Goal: Transaction & Acquisition: Obtain resource

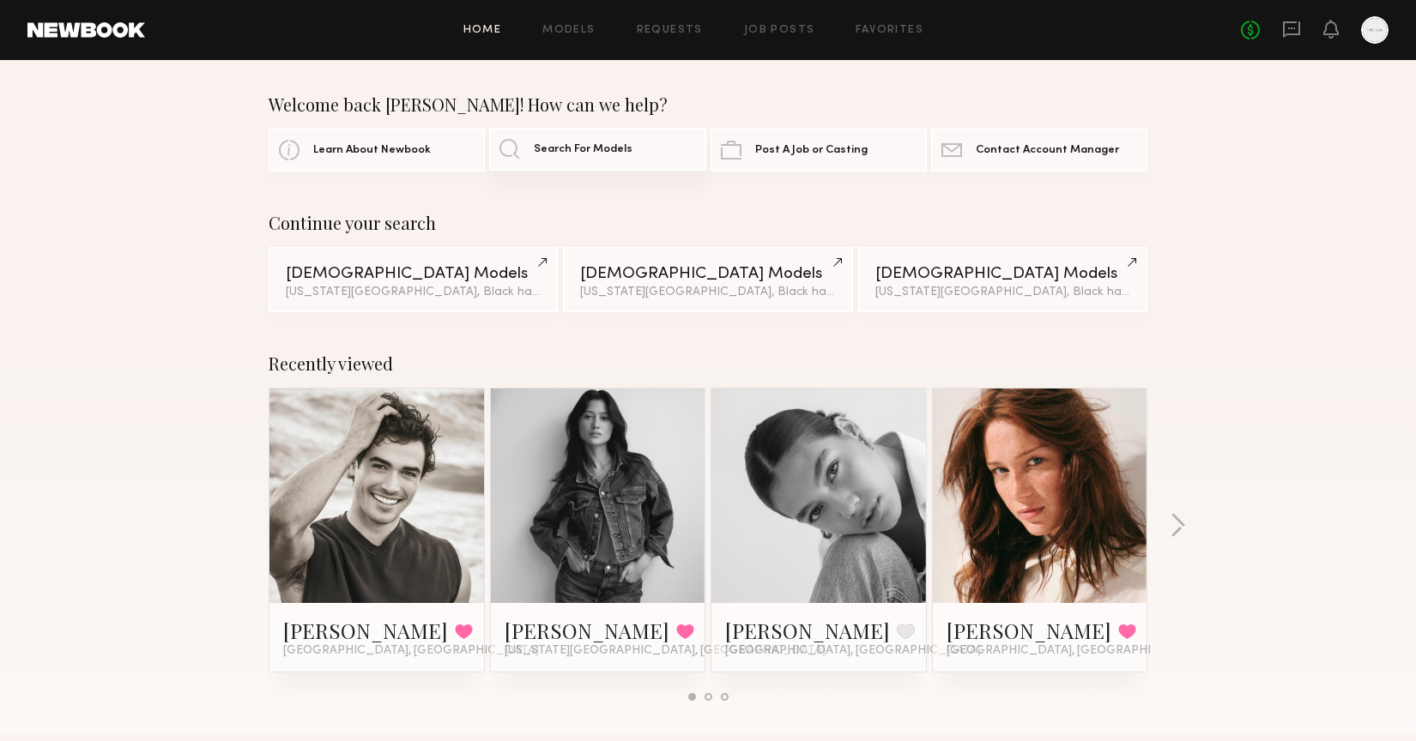
click at [508, 155] on link "Search For Models" at bounding box center [597, 149] width 216 height 43
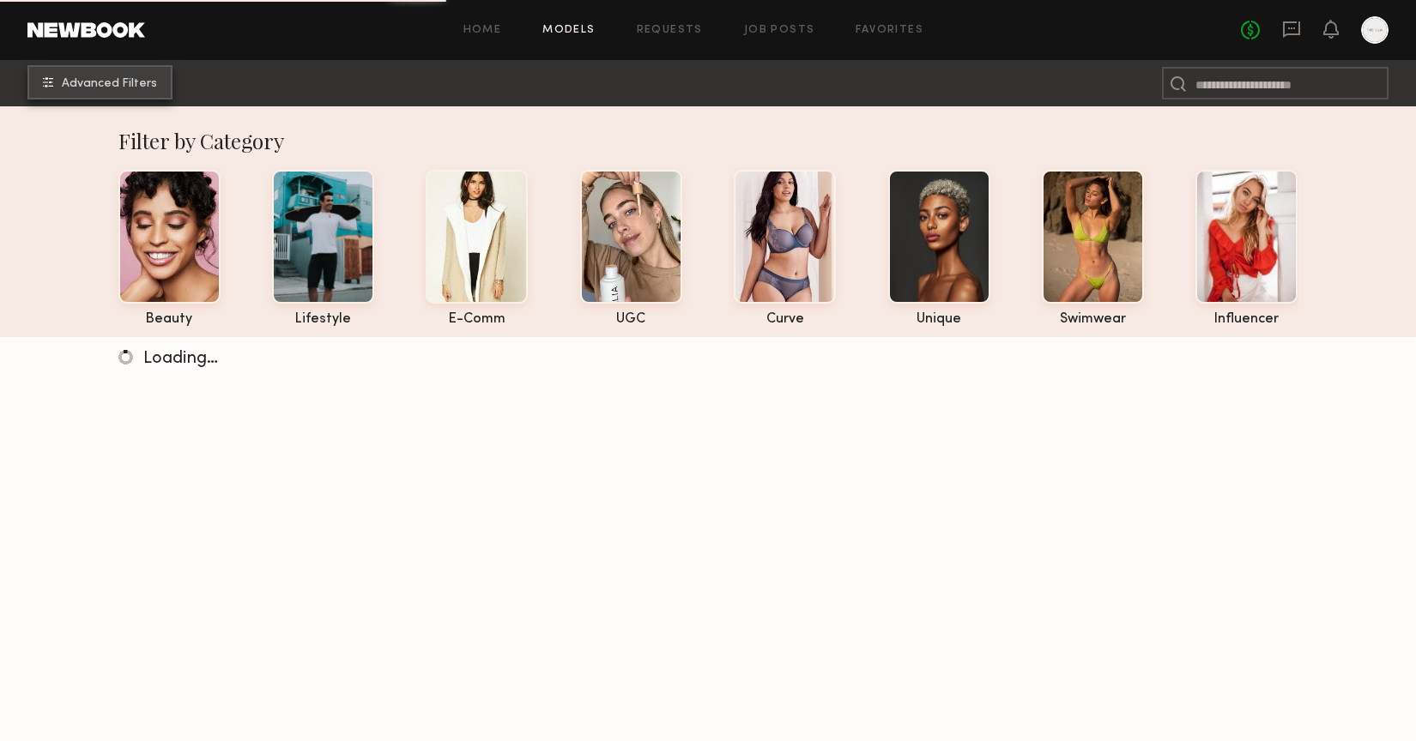
click at [94, 90] on button "Advanced Filters" at bounding box center [99, 82] width 145 height 34
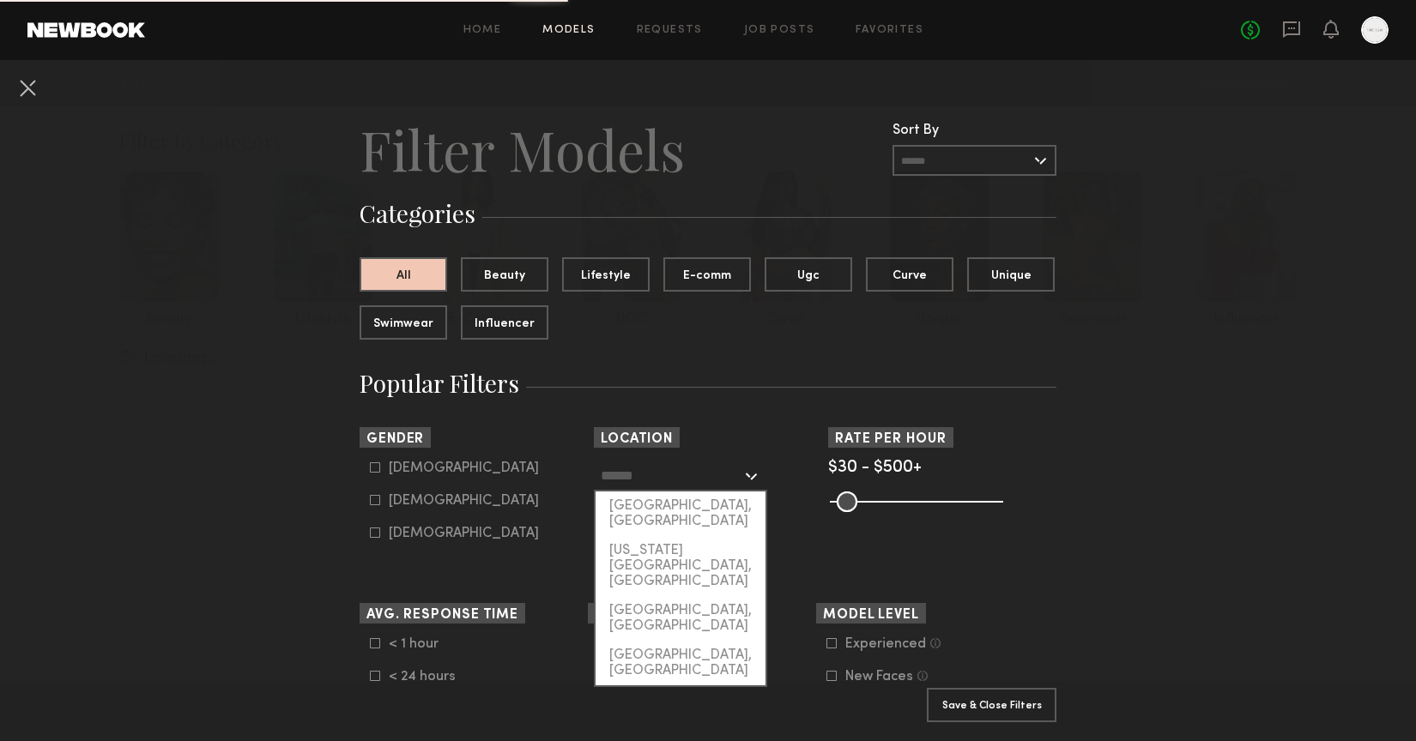
click at [644, 467] on input "text" at bounding box center [671, 475] width 141 height 29
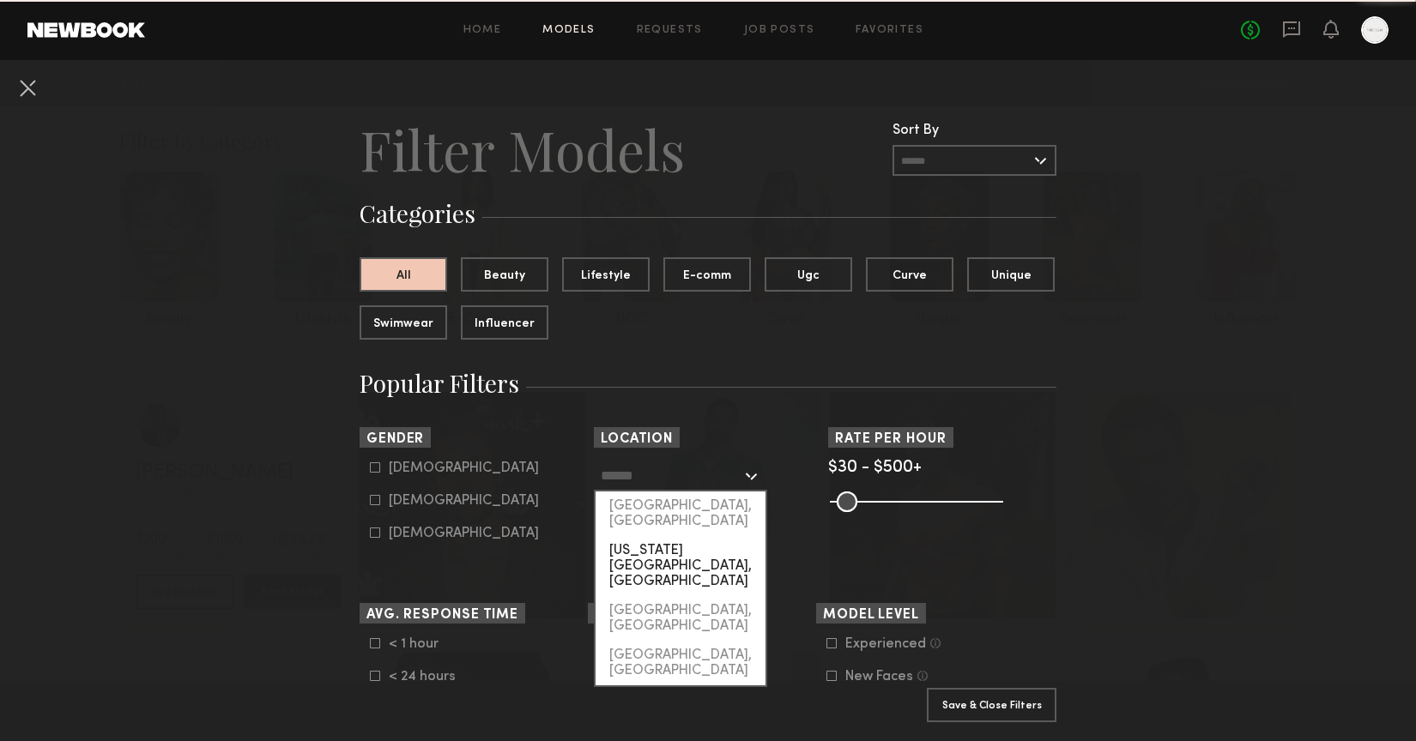
click at [666, 536] on div "[US_STATE][GEOGRAPHIC_DATA], [GEOGRAPHIC_DATA]" at bounding box center [681, 566] width 170 height 60
type input "**********"
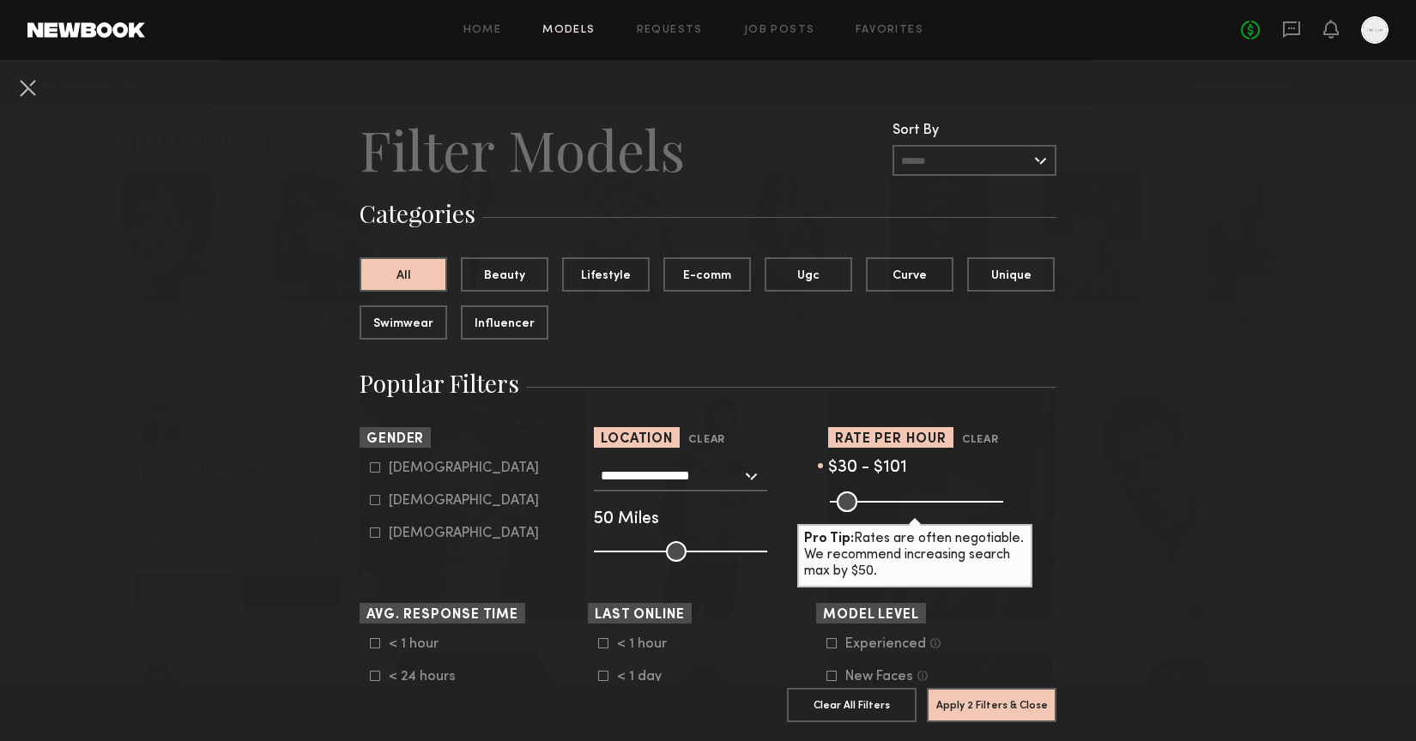
drag, startPoint x: 997, startPoint y: 501, endPoint x: 863, endPoint y: 506, distance: 134.0
type input "***"
click at [863, 506] on input "range" at bounding box center [916, 502] width 173 height 21
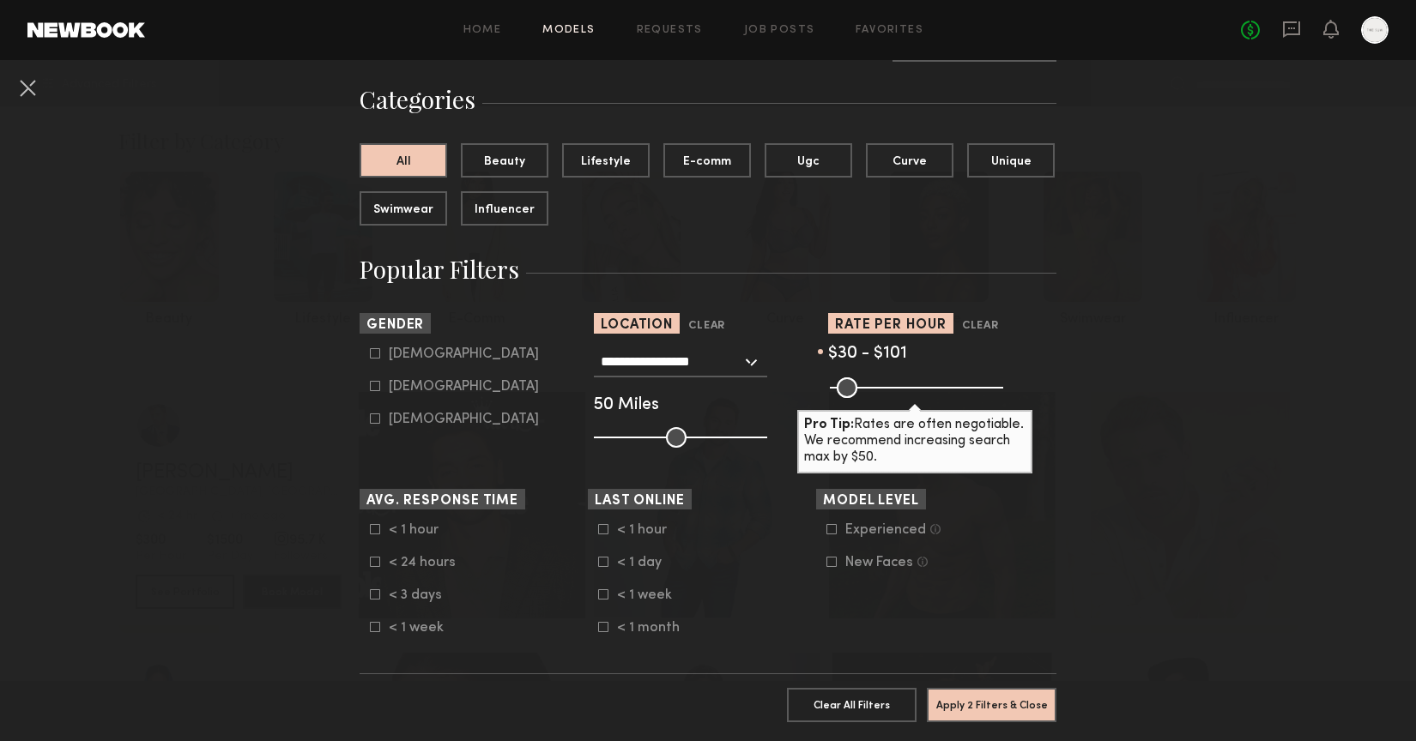
scroll to position [117, 0]
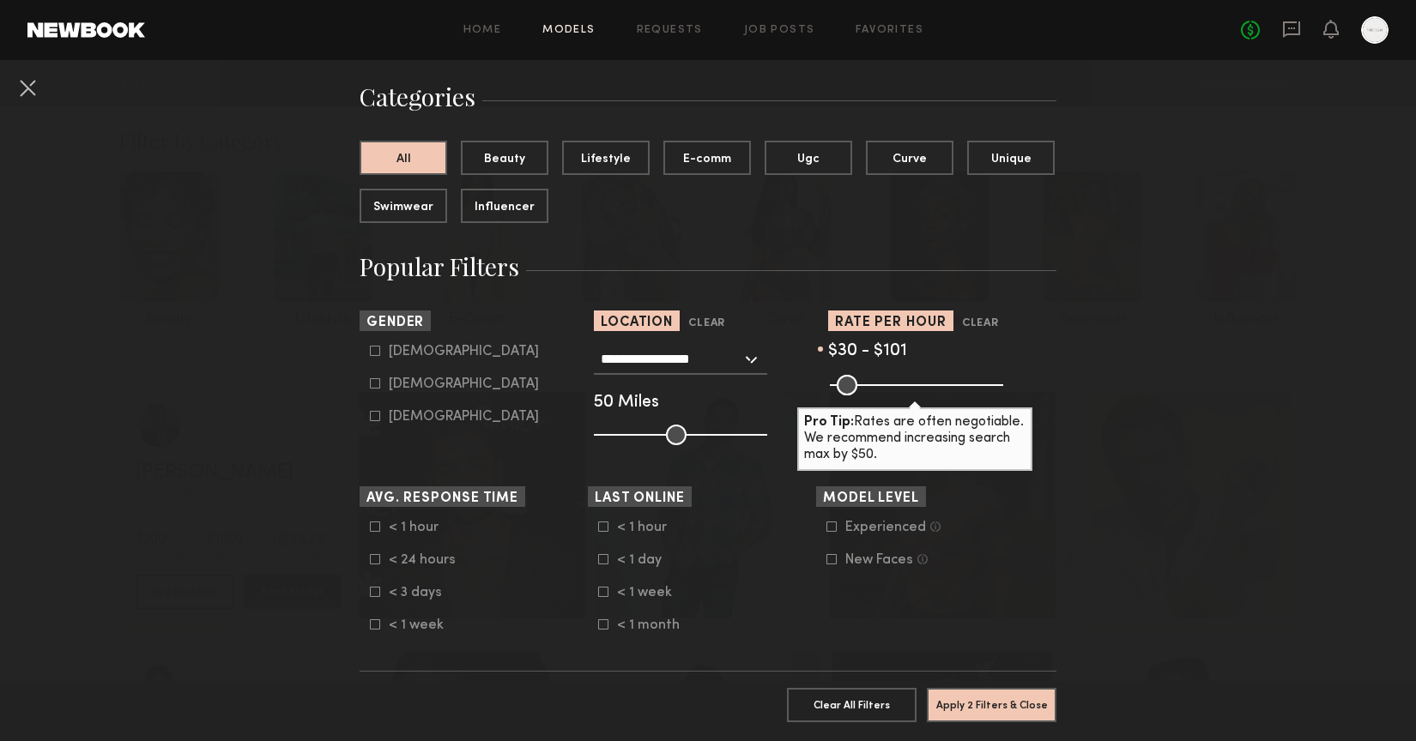
click at [378, 380] on icon at bounding box center [375, 383] width 10 height 10
type input "**"
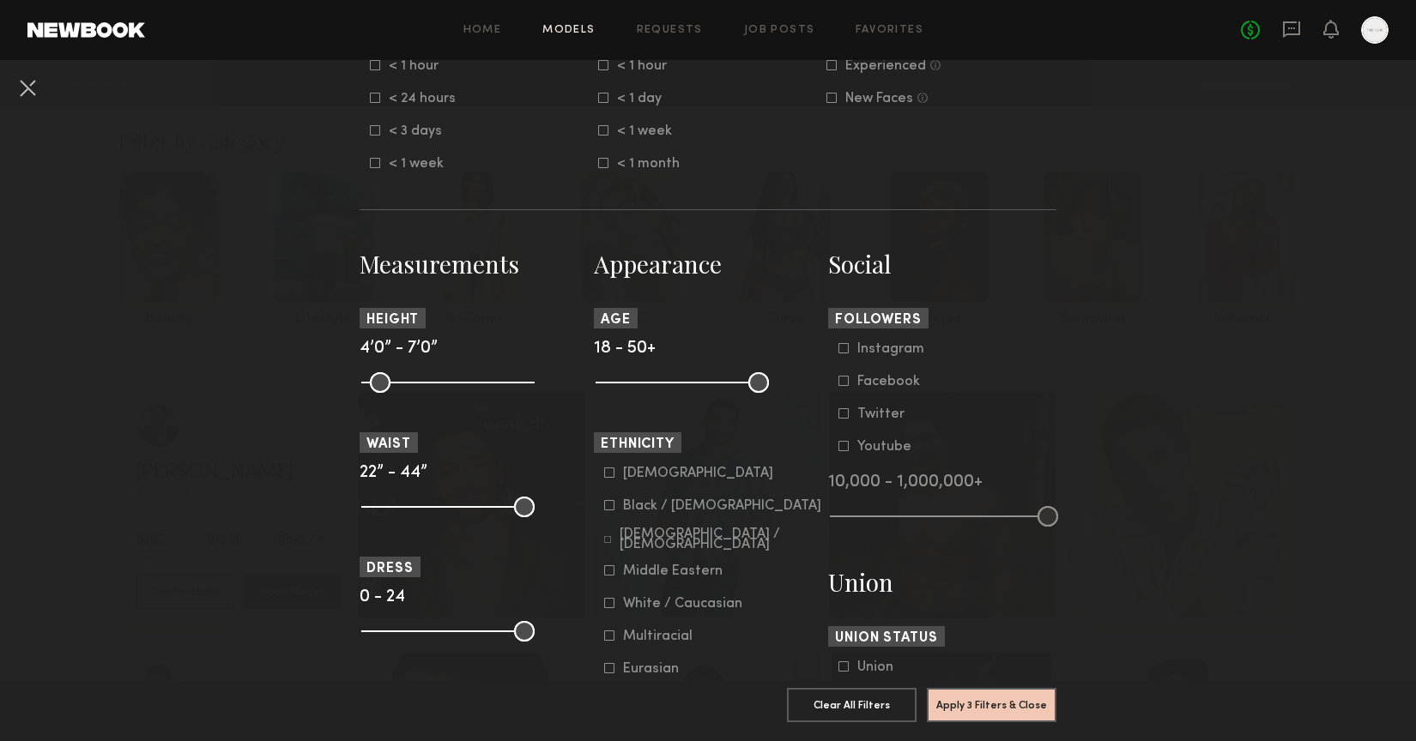
scroll to position [584, 0]
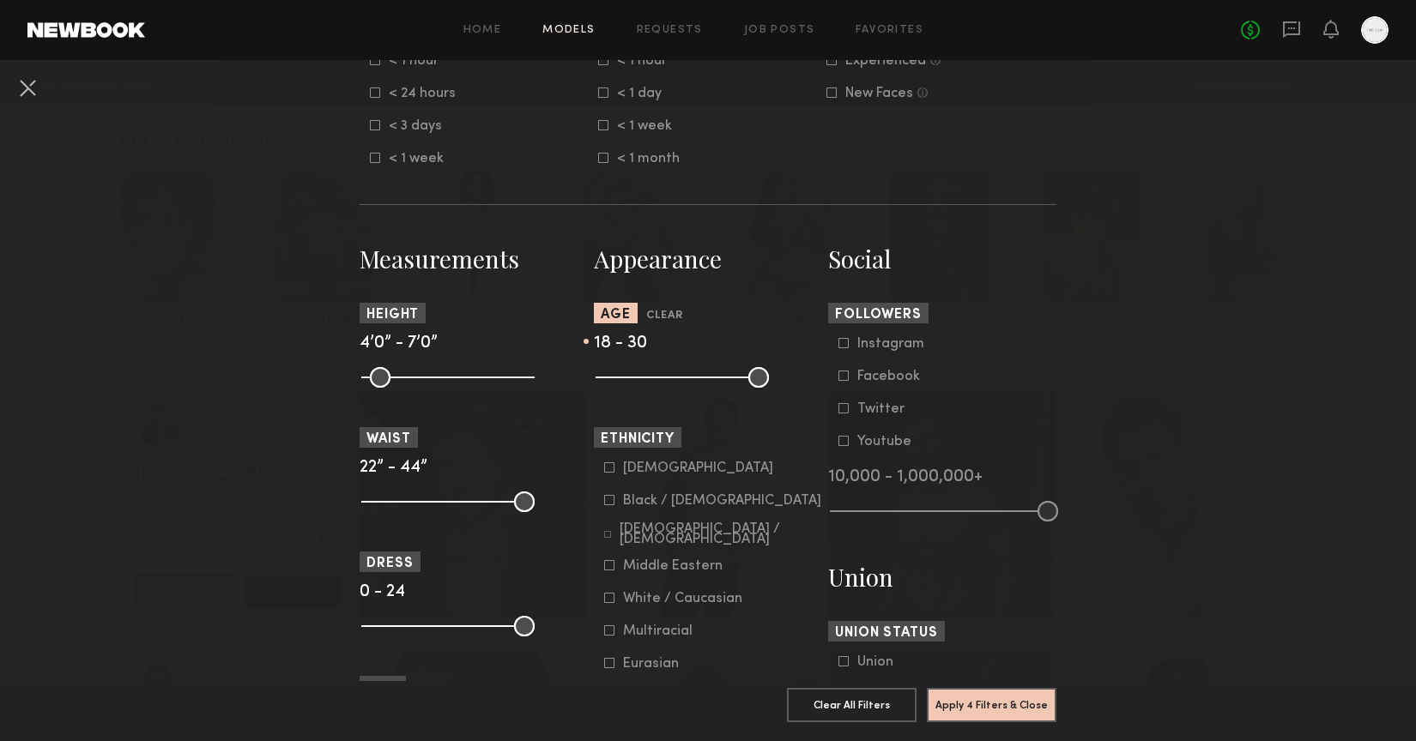
drag, startPoint x: 756, startPoint y: 382, endPoint x: 663, endPoint y: 383, distance: 92.7
type input "**"
click at [663, 383] on input "range" at bounding box center [682, 377] width 173 height 21
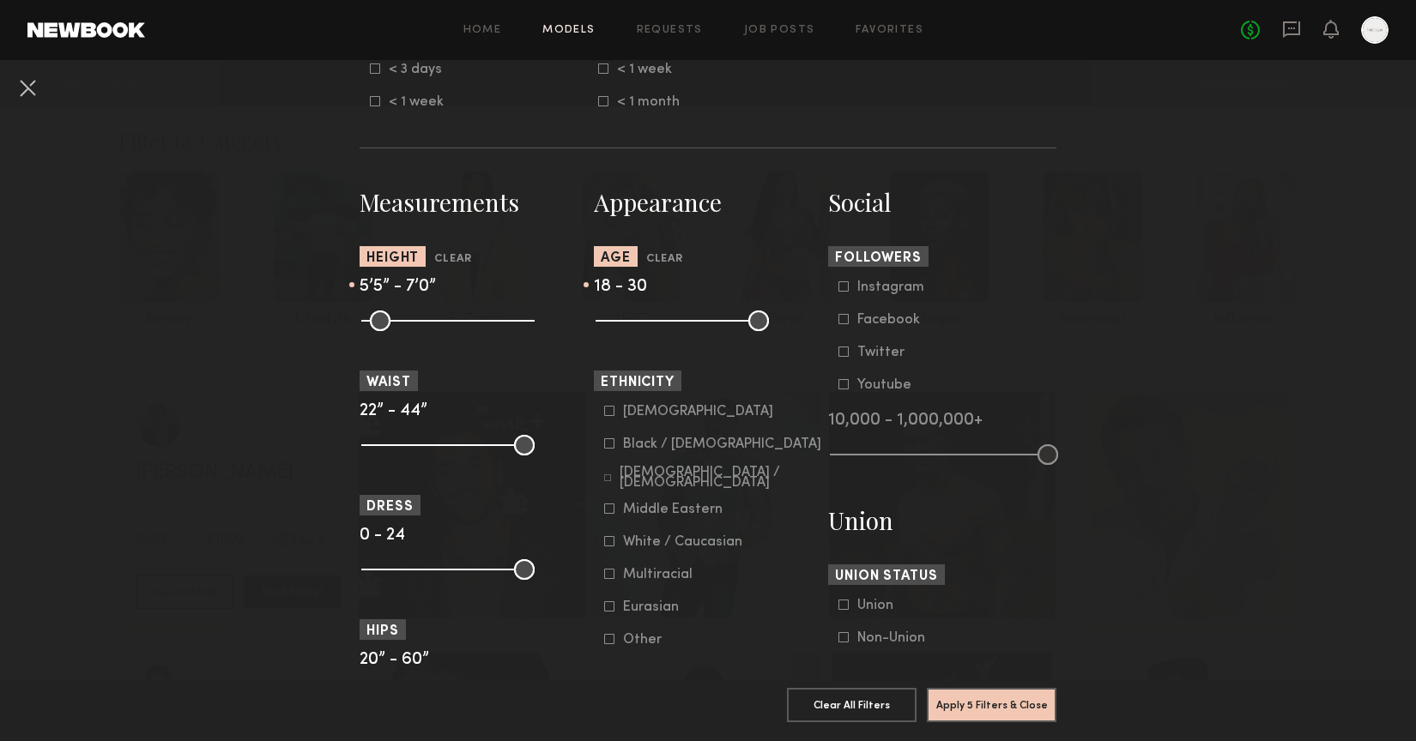
drag, startPoint x: 370, startPoint y: 318, endPoint x: 445, endPoint y: 321, distance: 75.6
type input "**"
click at [445, 321] on input "range" at bounding box center [447, 321] width 173 height 21
drag, startPoint x: 524, startPoint y: 321, endPoint x: 477, endPoint y: 323, distance: 47.2
type input "**"
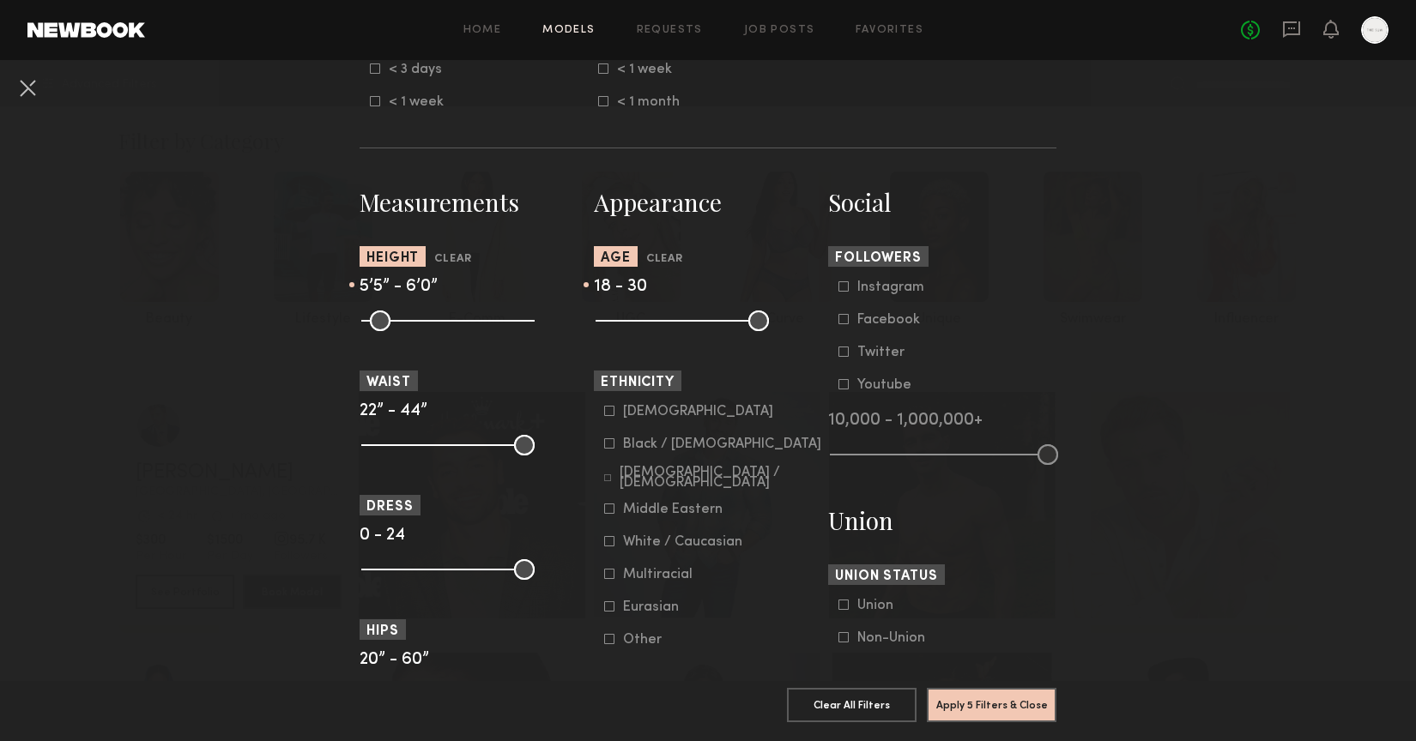
click at [477, 323] on input "range" at bounding box center [447, 321] width 173 height 21
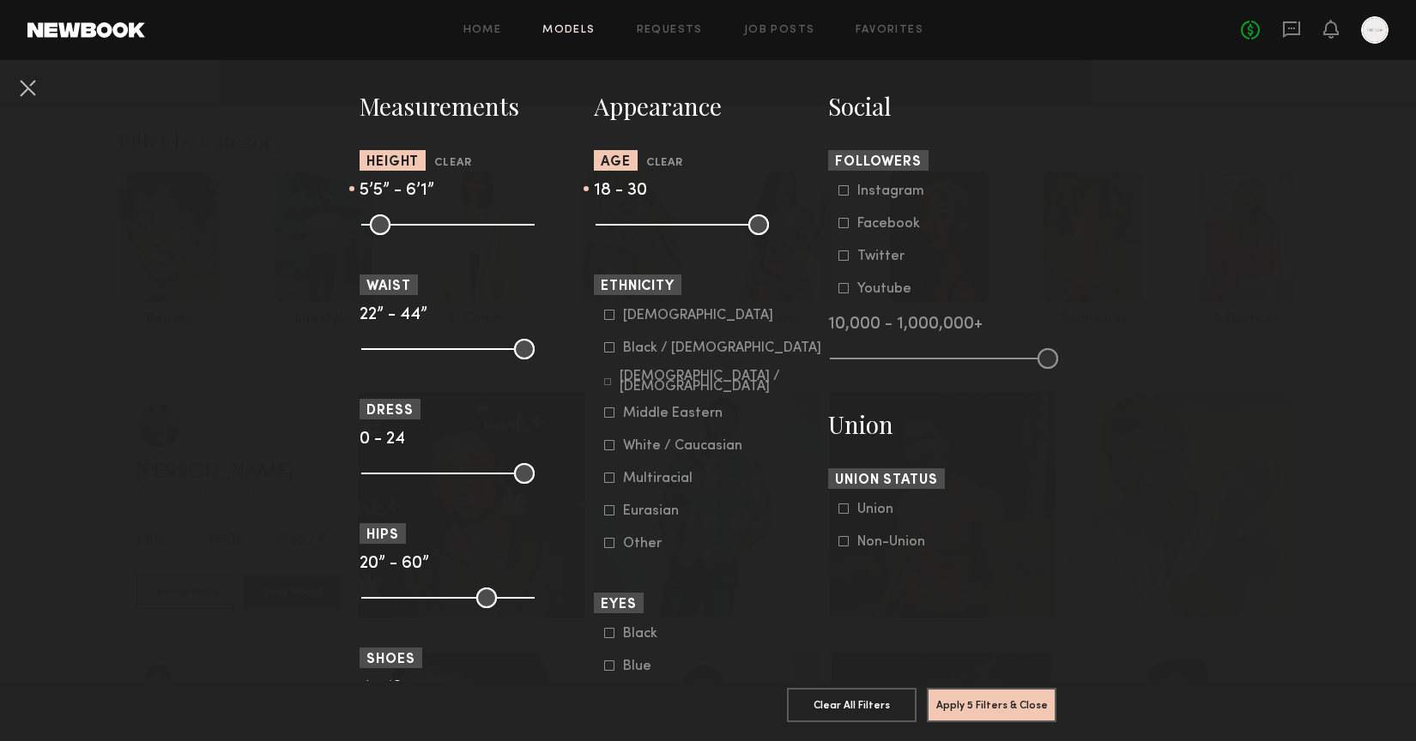
scroll to position [745, 0]
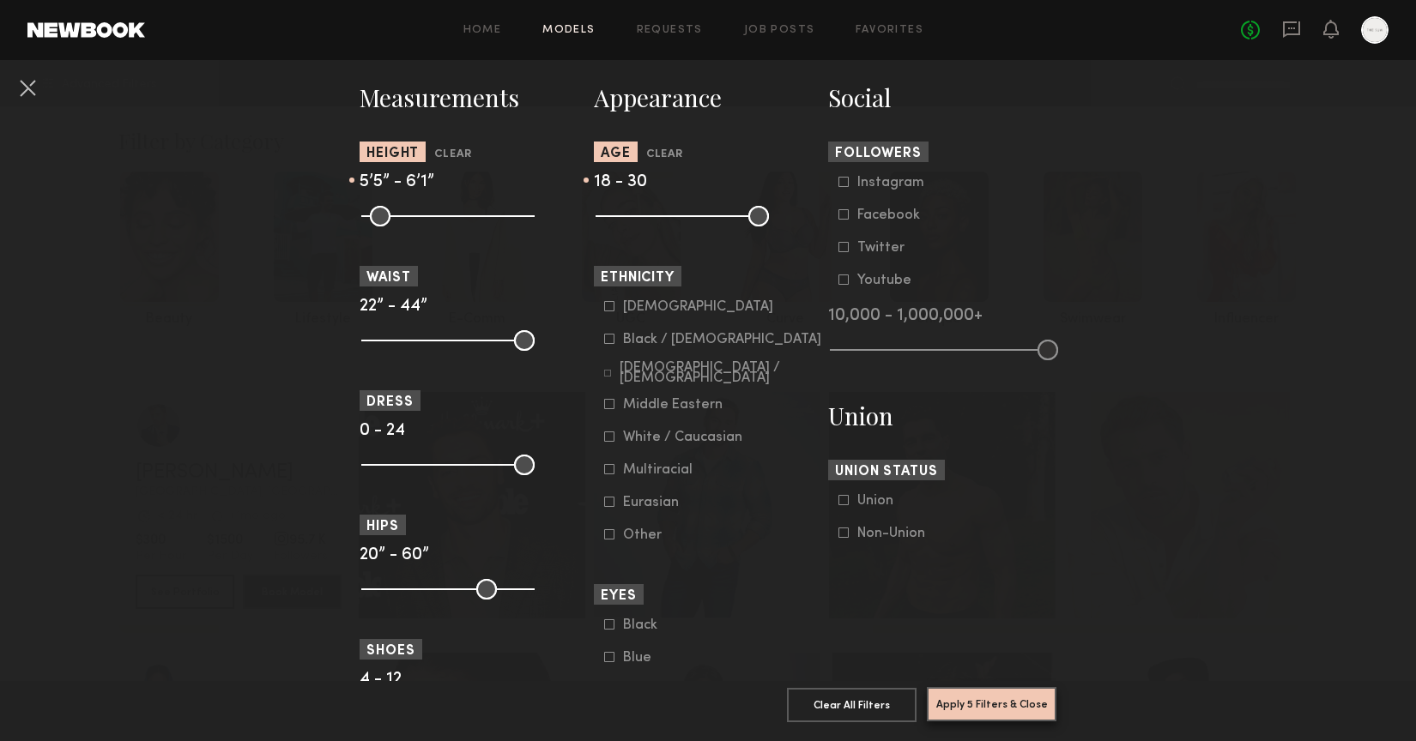
click at [991, 708] on button "Apply 5 Filters & Close" at bounding box center [992, 704] width 130 height 34
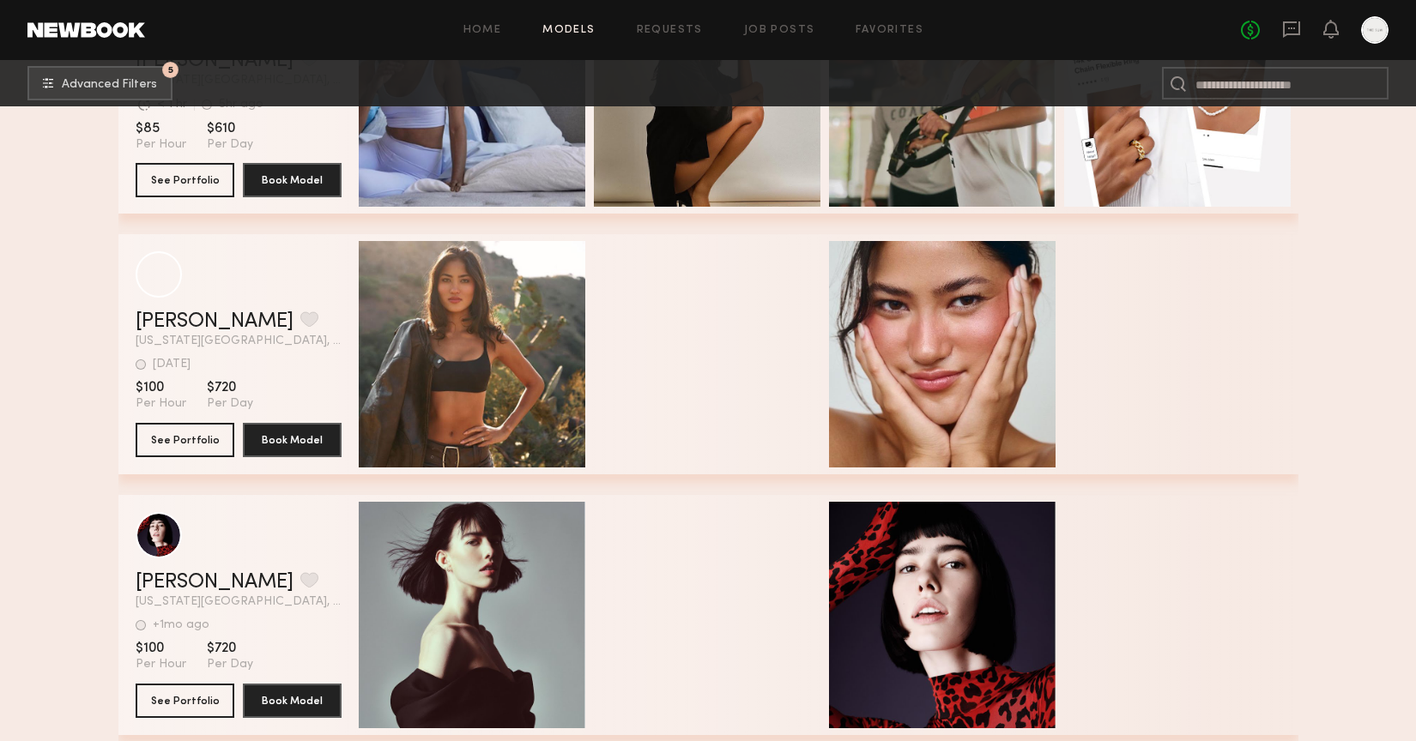
scroll to position [2781, 0]
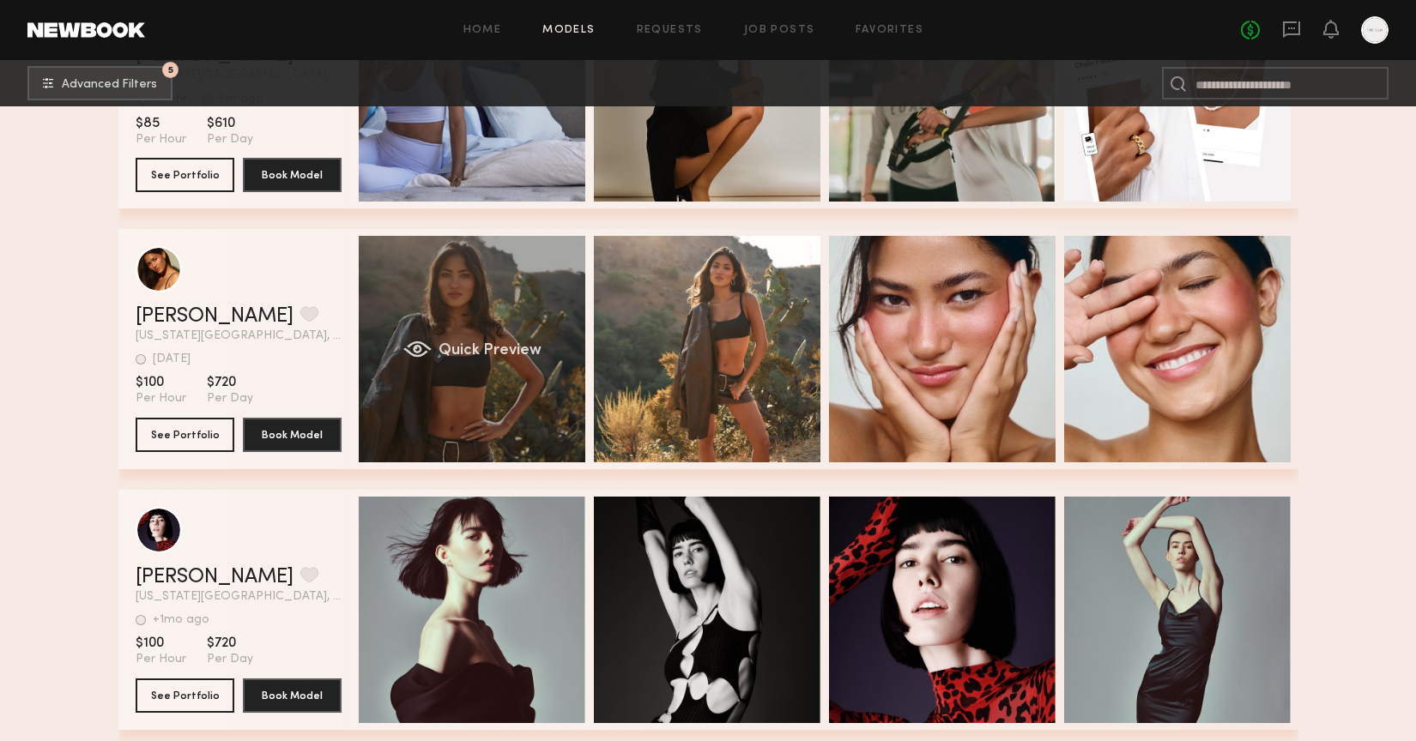
click at [497, 362] on div "Quick Preview" at bounding box center [472, 349] width 227 height 227
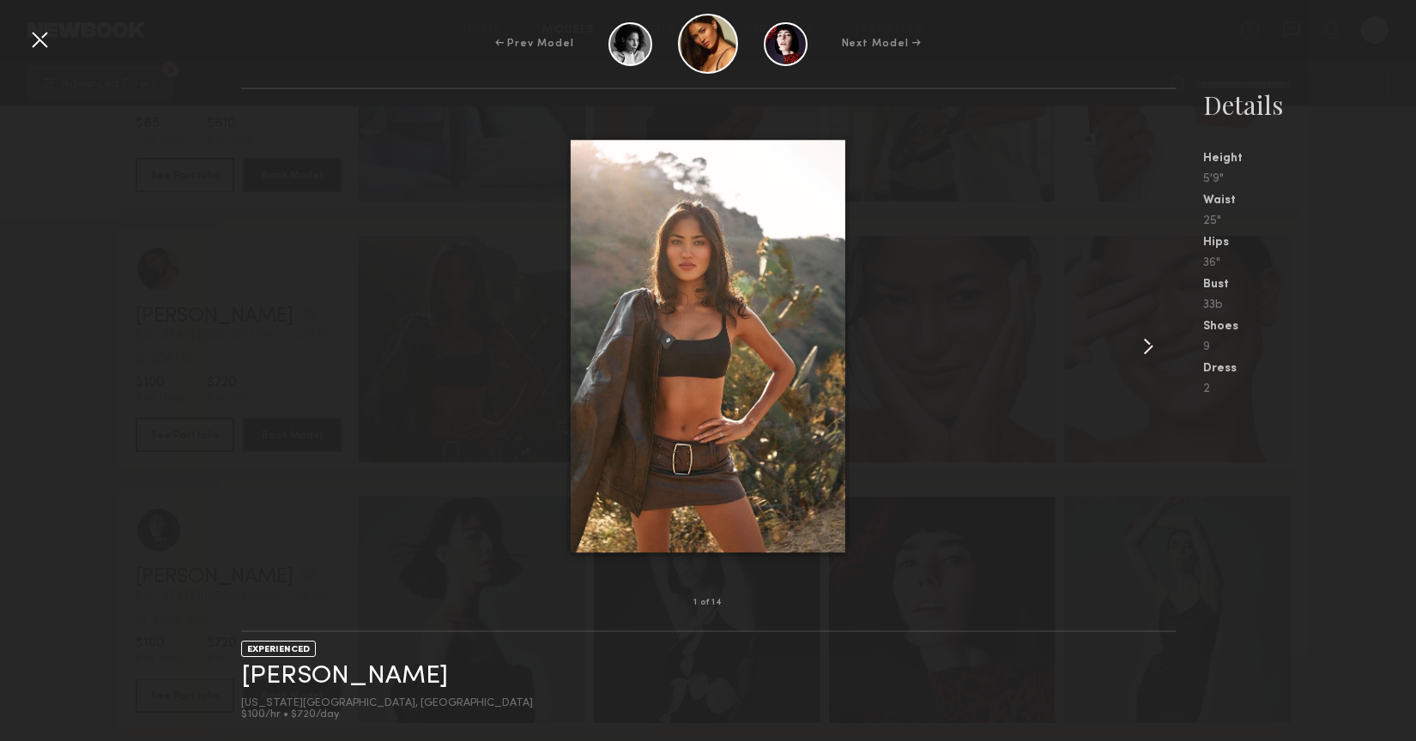
click at [1148, 348] on common-icon at bounding box center [1148, 346] width 27 height 27
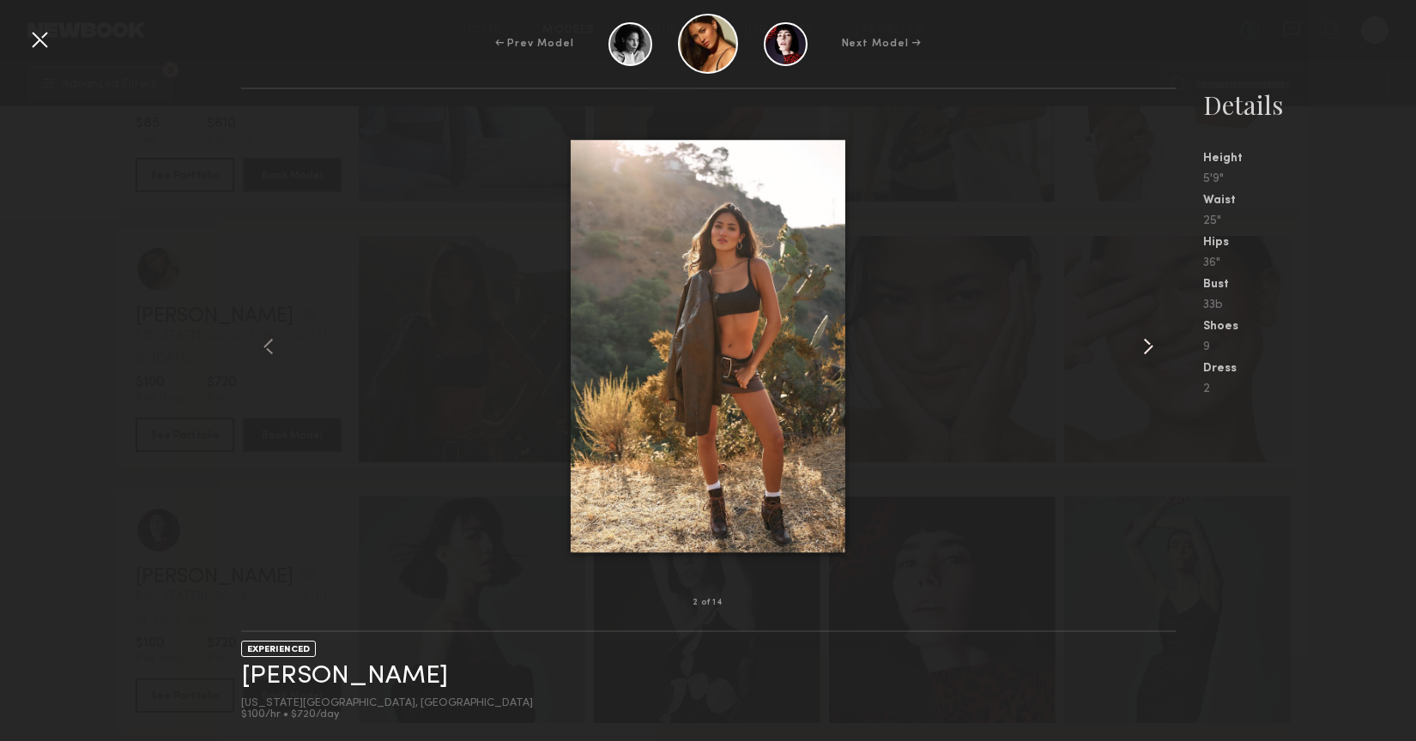
click at [1148, 348] on common-icon at bounding box center [1148, 346] width 27 height 27
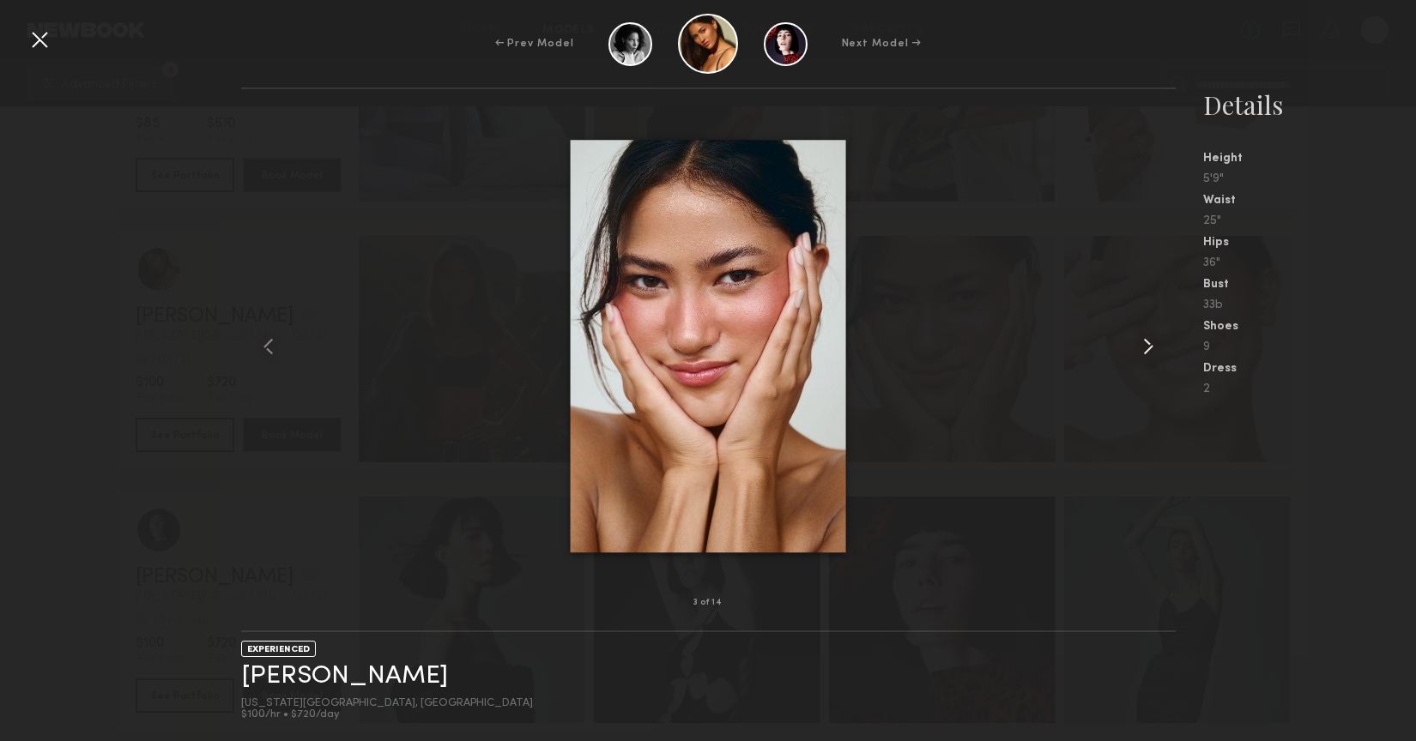
click at [1148, 348] on common-icon at bounding box center [1148, 346] width 27 height 27
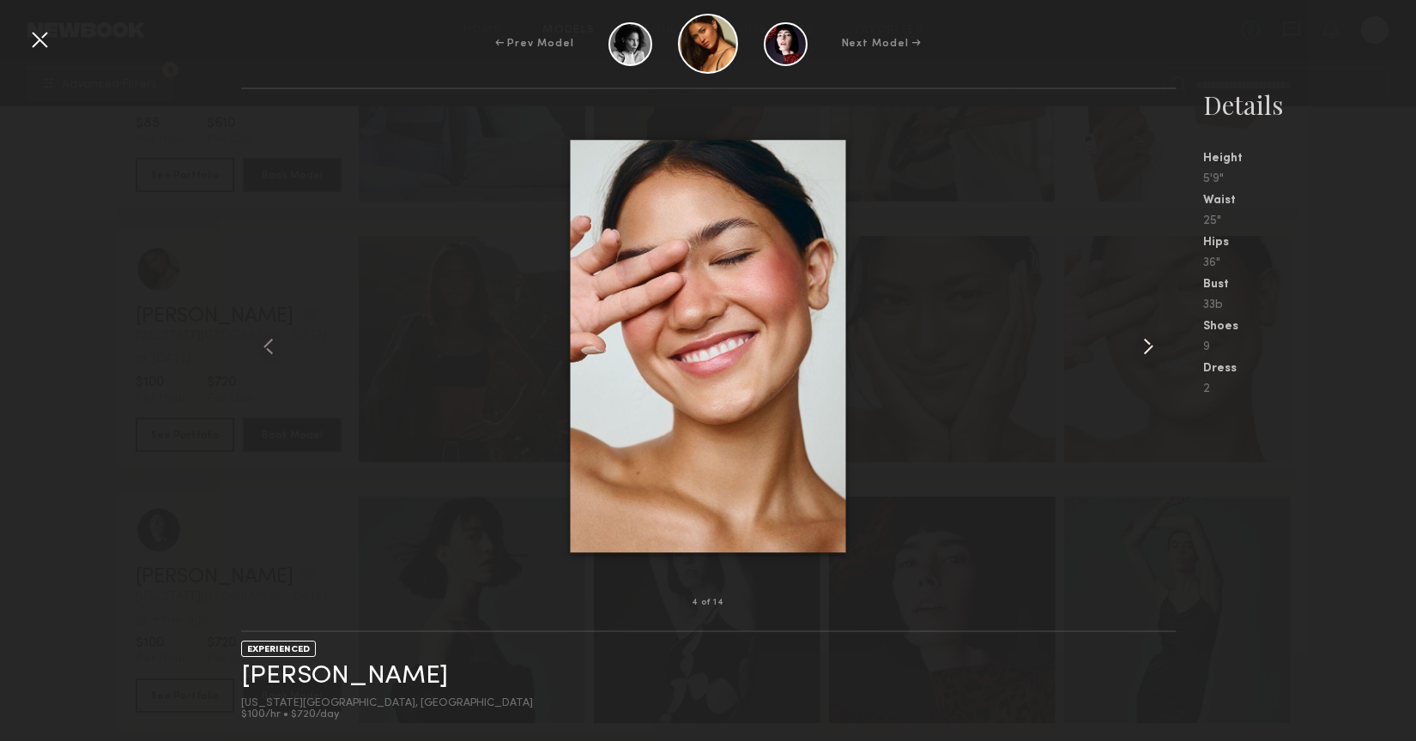
click at [1148, 348] on common-icon at bounding box center [1148, 346] width 27 height 27
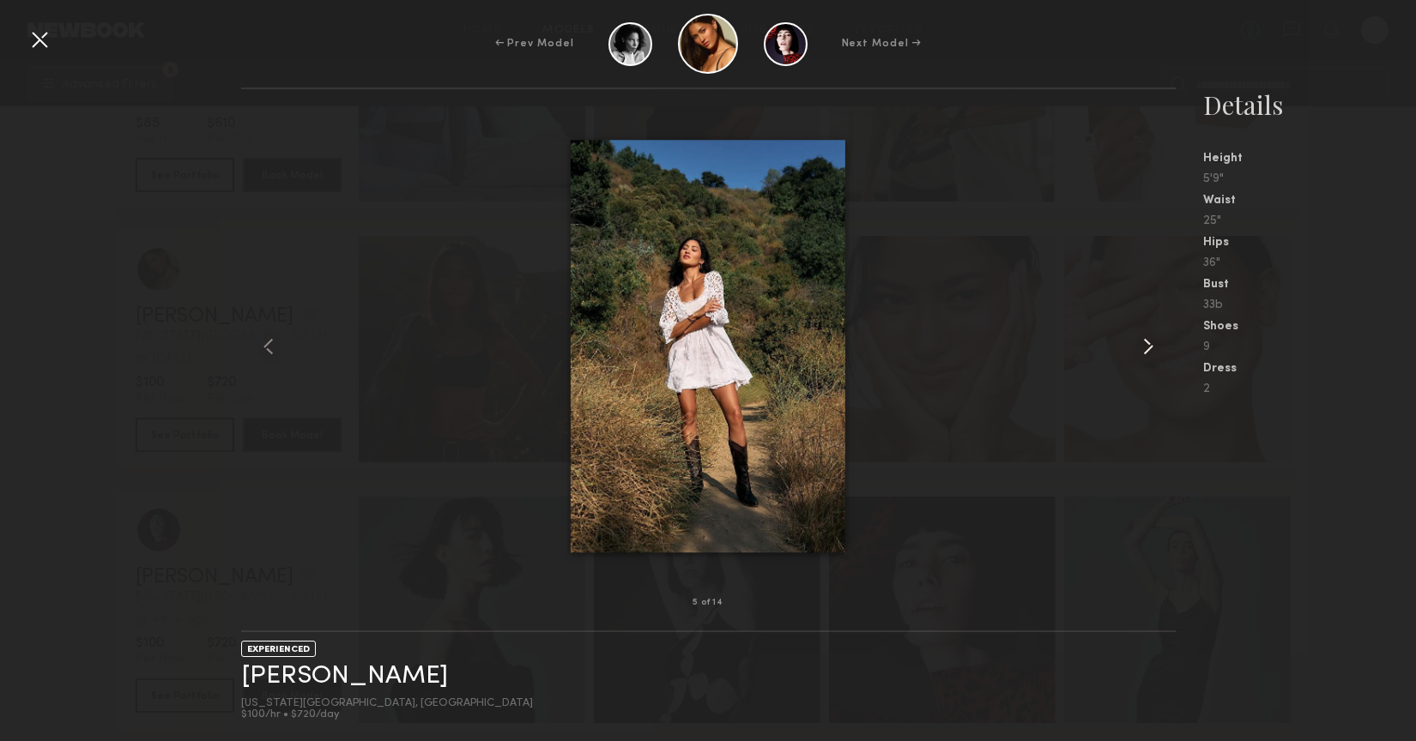
click at [1148, 348] on common-icon at bounding box center [1148, 346] width 27 height 27
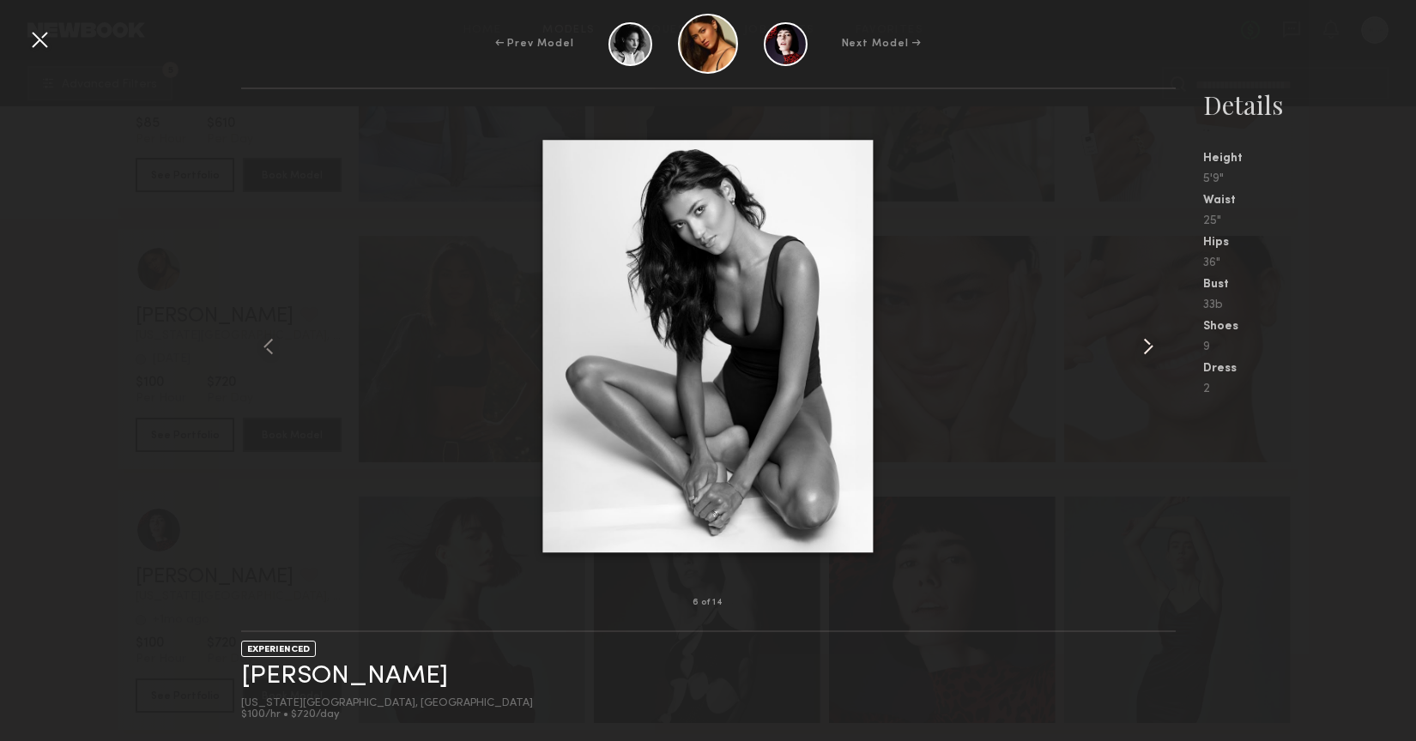
click at [1148, 348] on common-icon at bounding box center [1148, 346] width 27 height 27
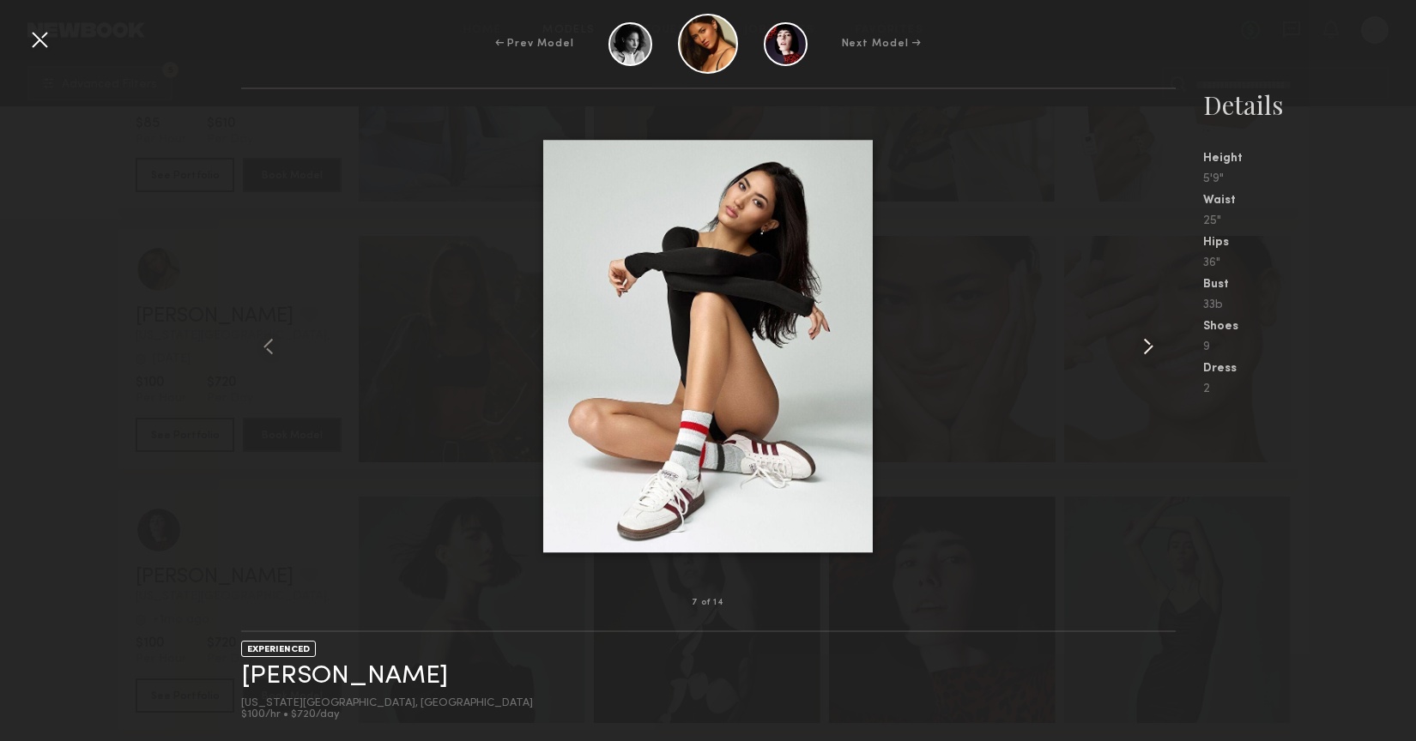
click at [1148, 348] on common-icon at bounding box center [1148, 346] width 27 height 27
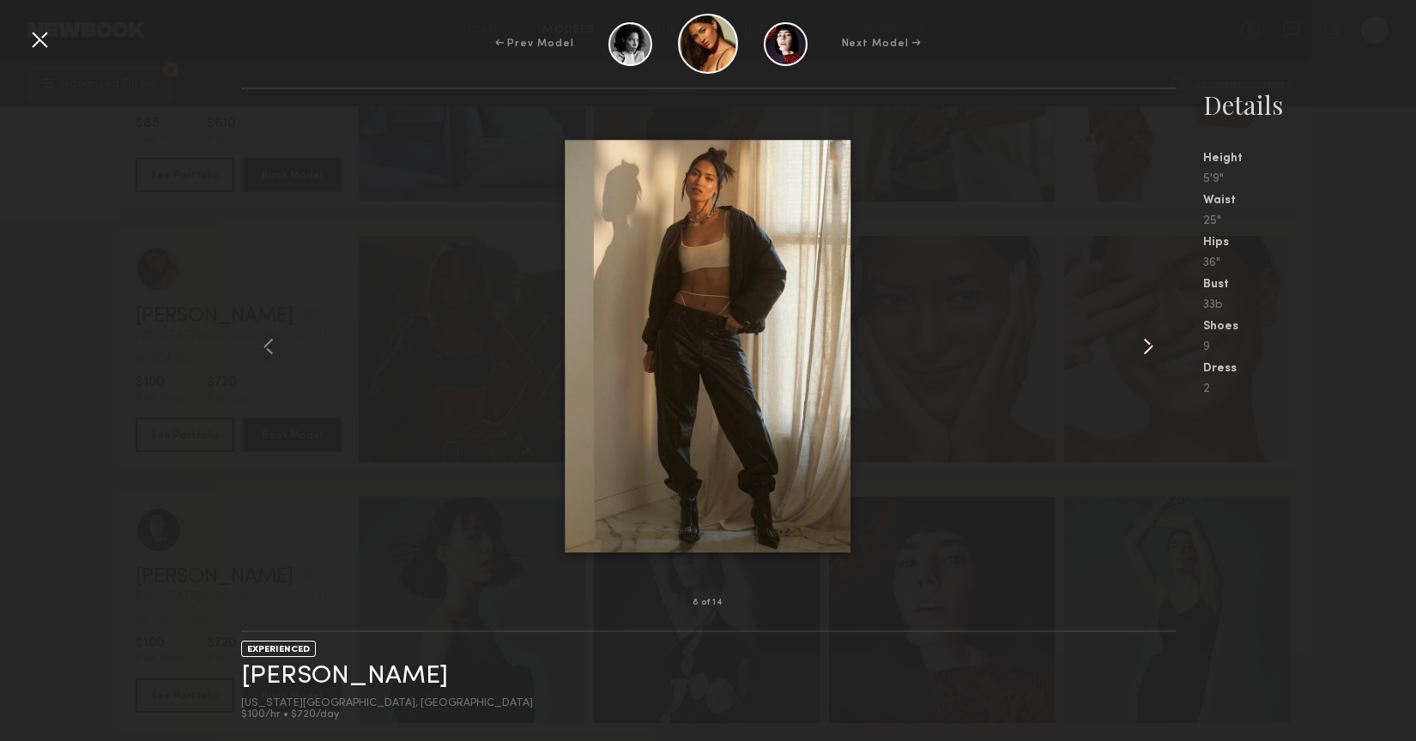
click at [1148, 348] on common-icon at bounding box center [1148, 346] width 27 height 27
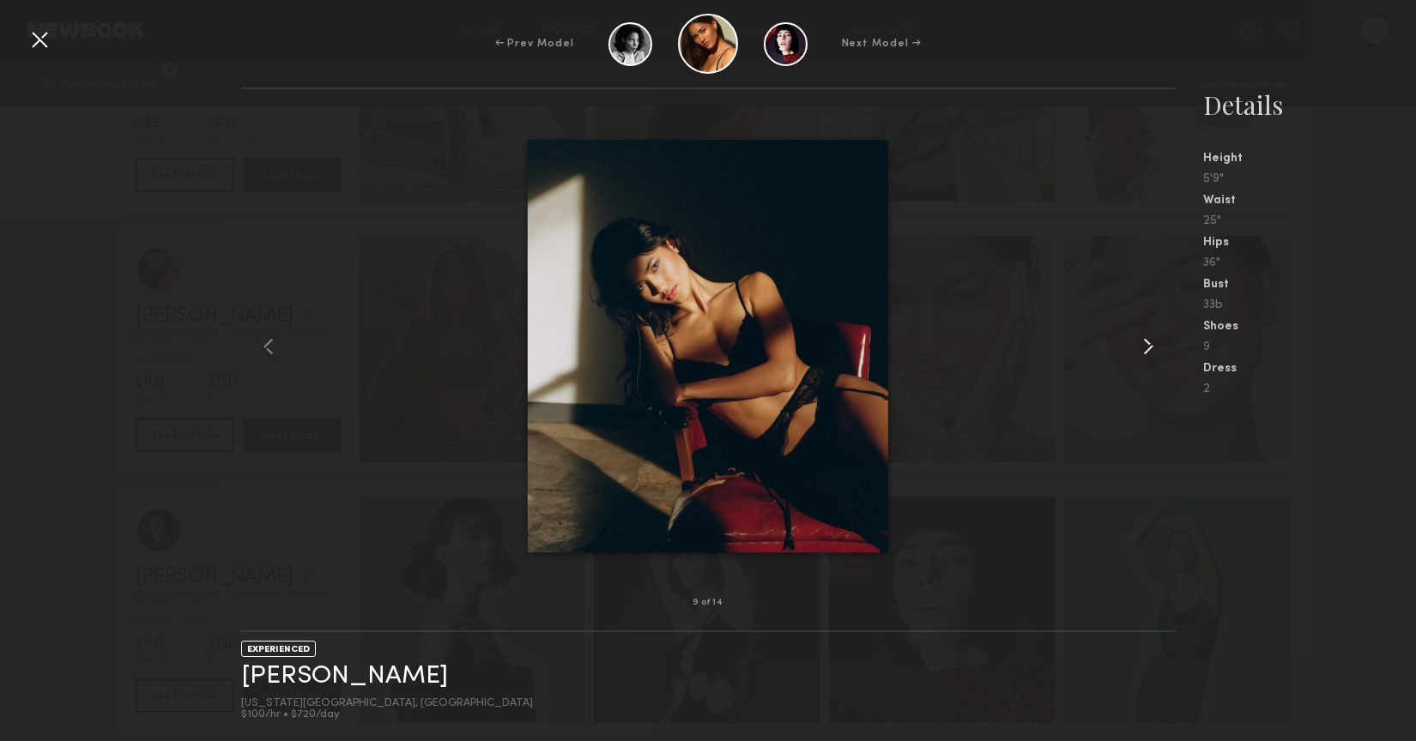
click at [1148, 348] on common-icon at bounding box center [1148, 346] width 27 height 27
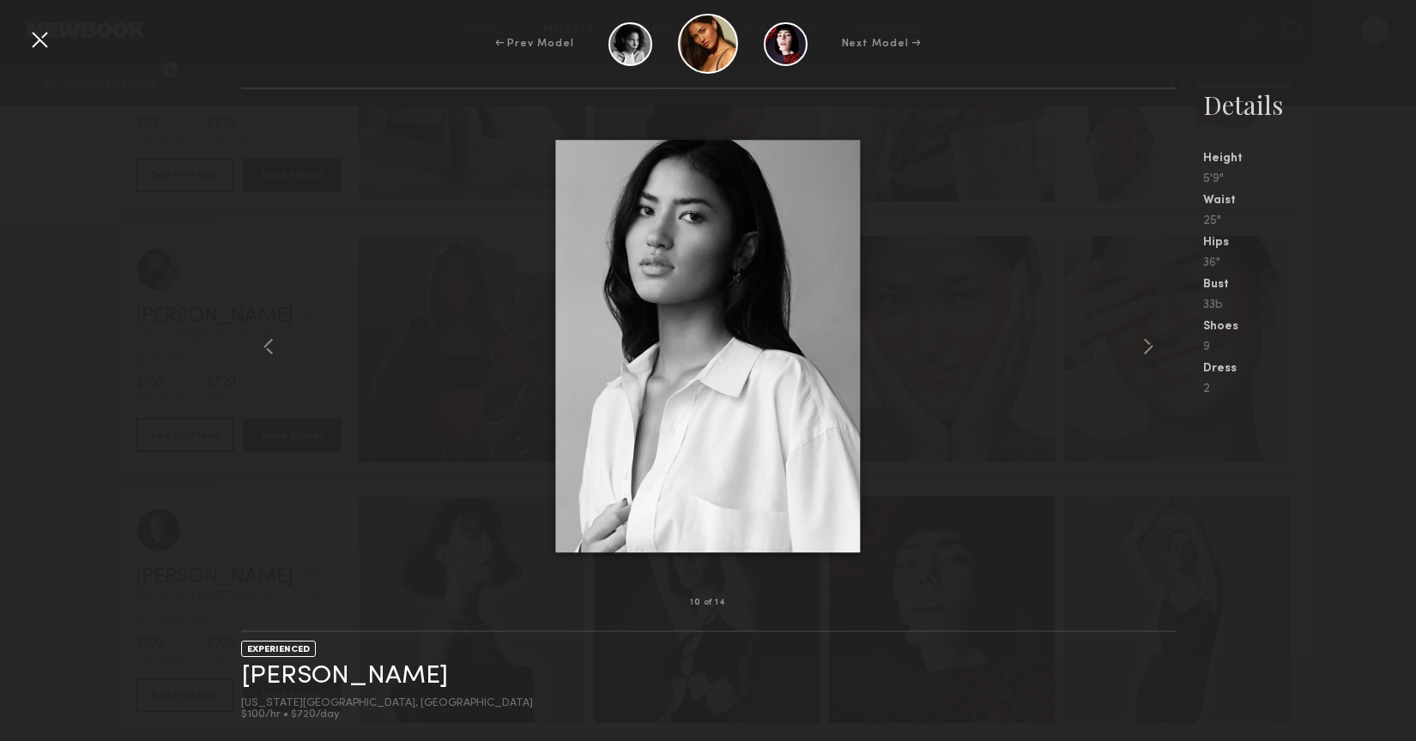
click at [38, 39] on div at bounding box center [39, 39] width 27 height 27
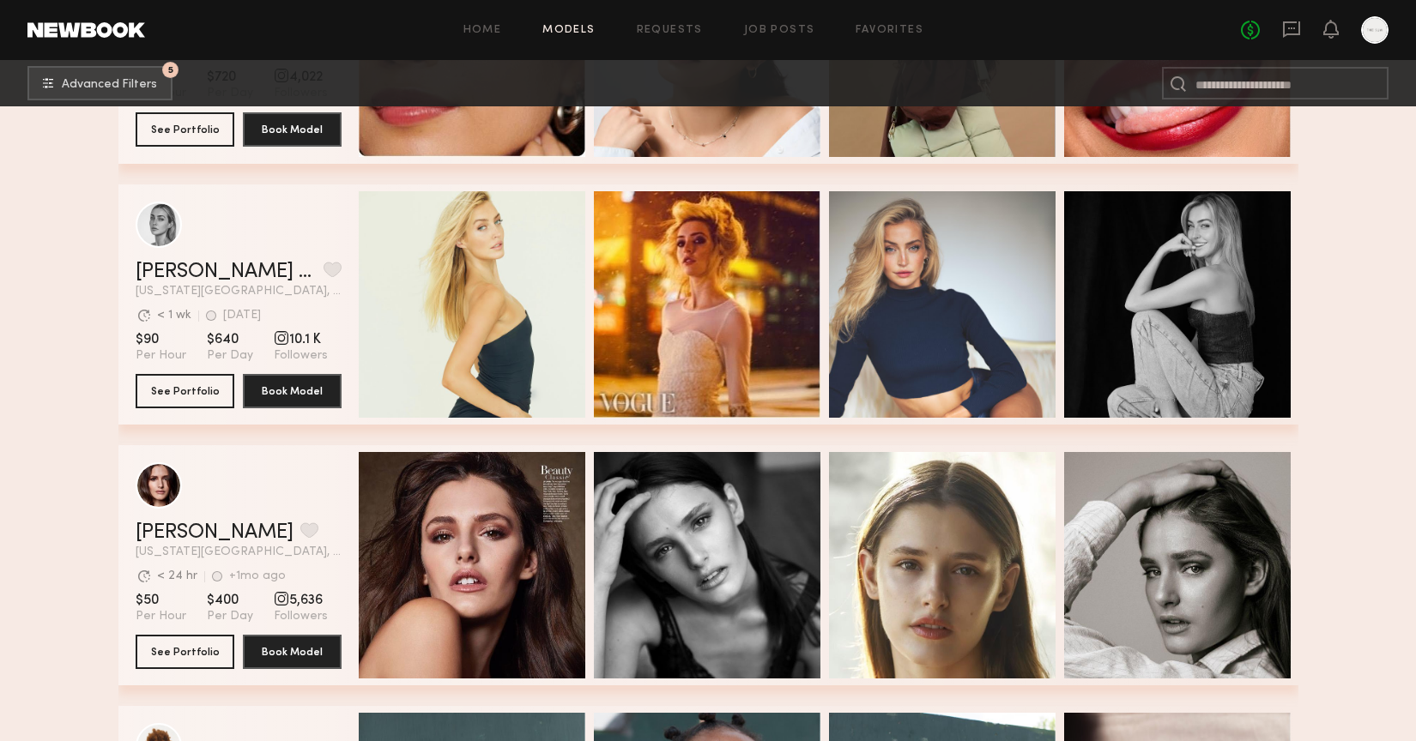
scroll to position [0, 0]
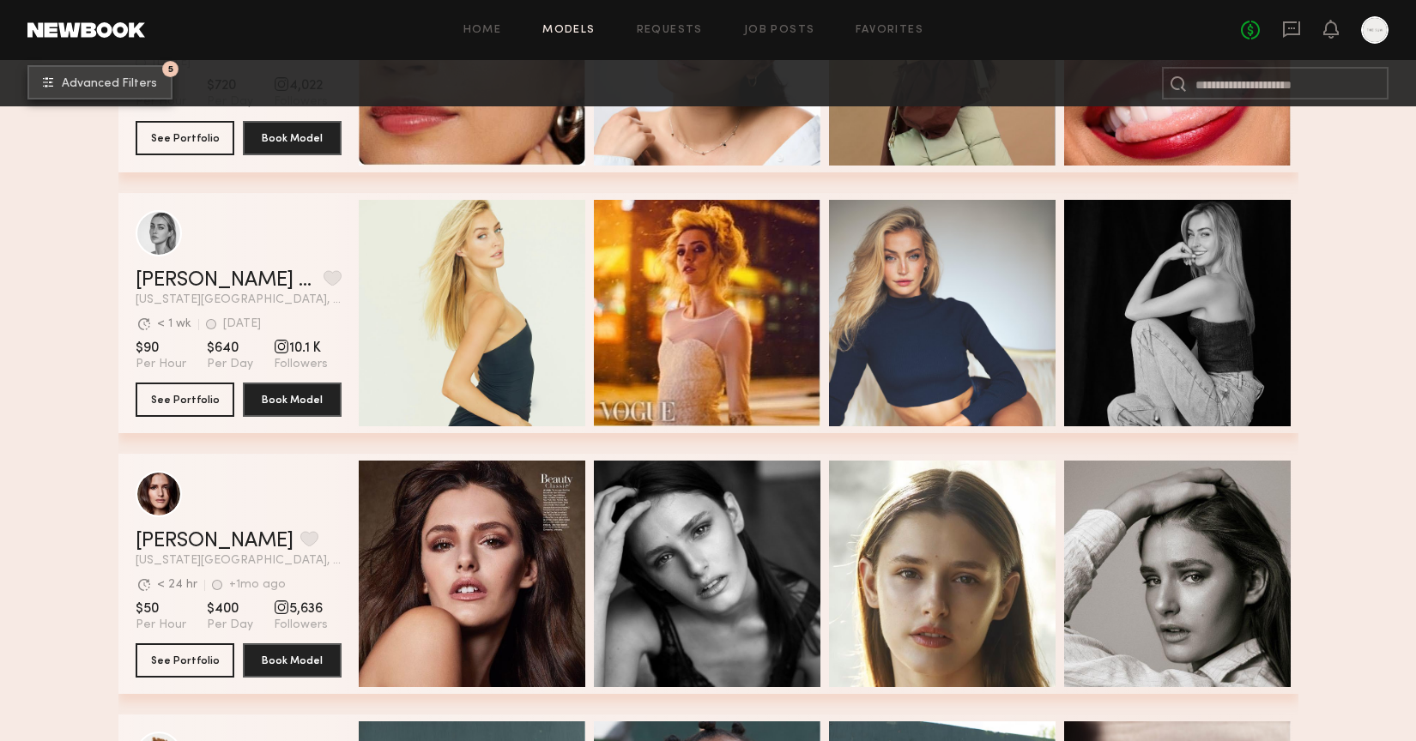
click at [134, 76] on button "5 Advanced Filters" at bounding box center [99, 82] width 145 height 34
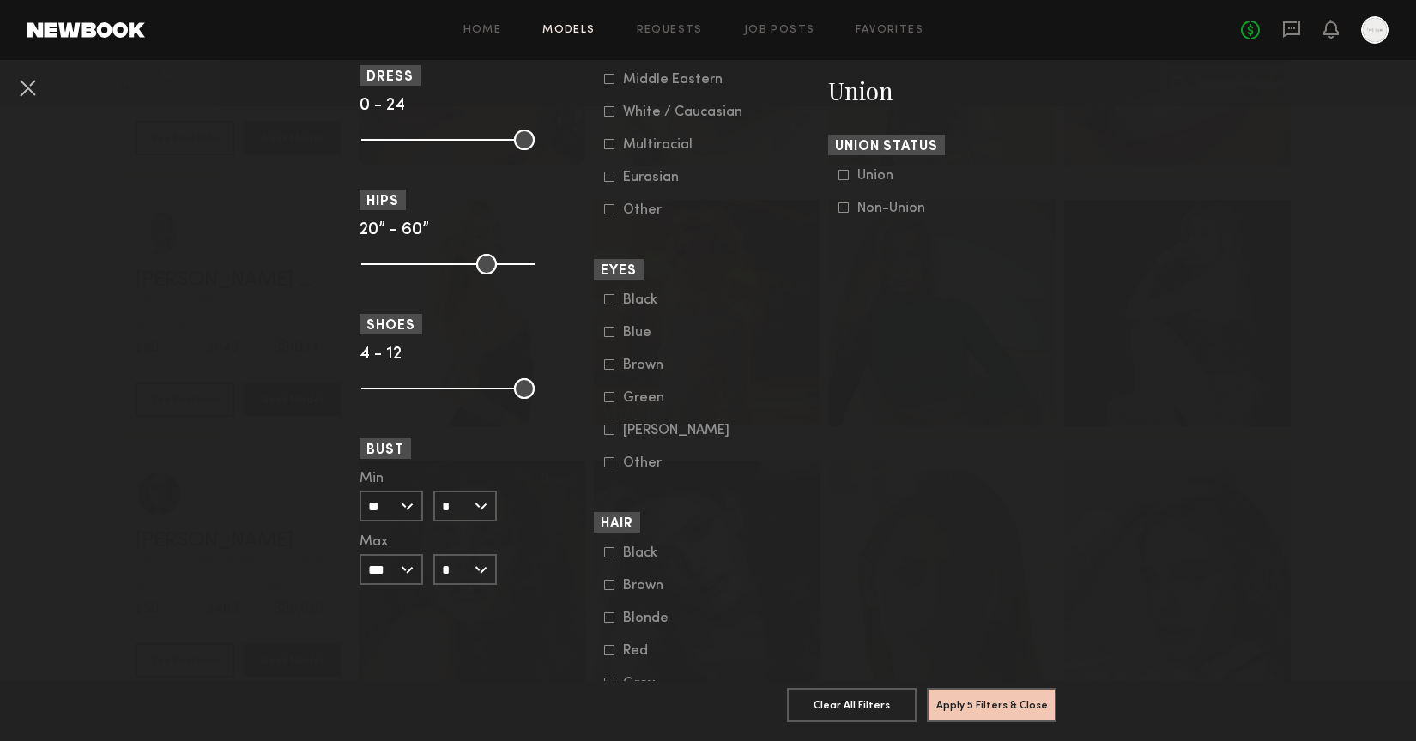
click at [410, 514] on input "**" at bounding box center [392, 506] width 64 height 31
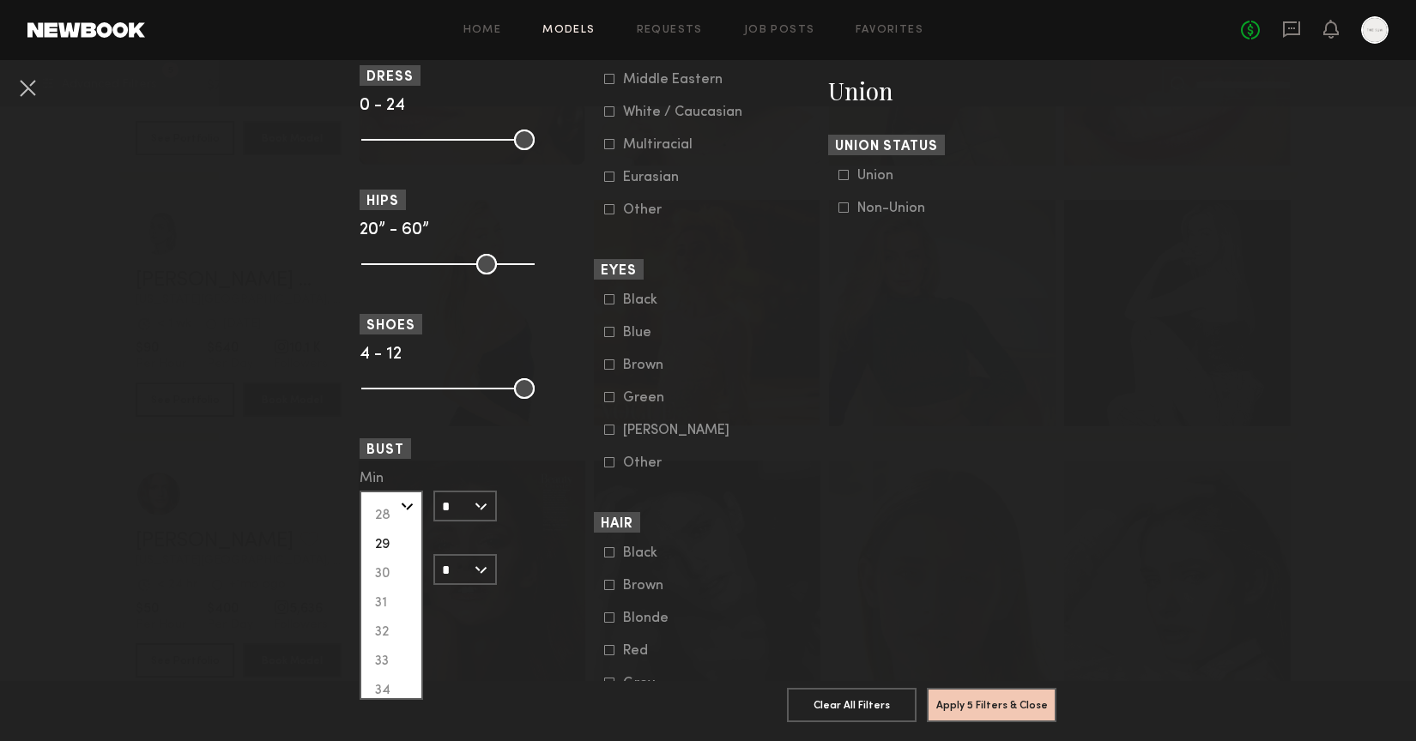
scroll to position [133, 0]
click at [390, 664] on div "34" at bounding box center [391, 665] width 60 height 29
type input "**"
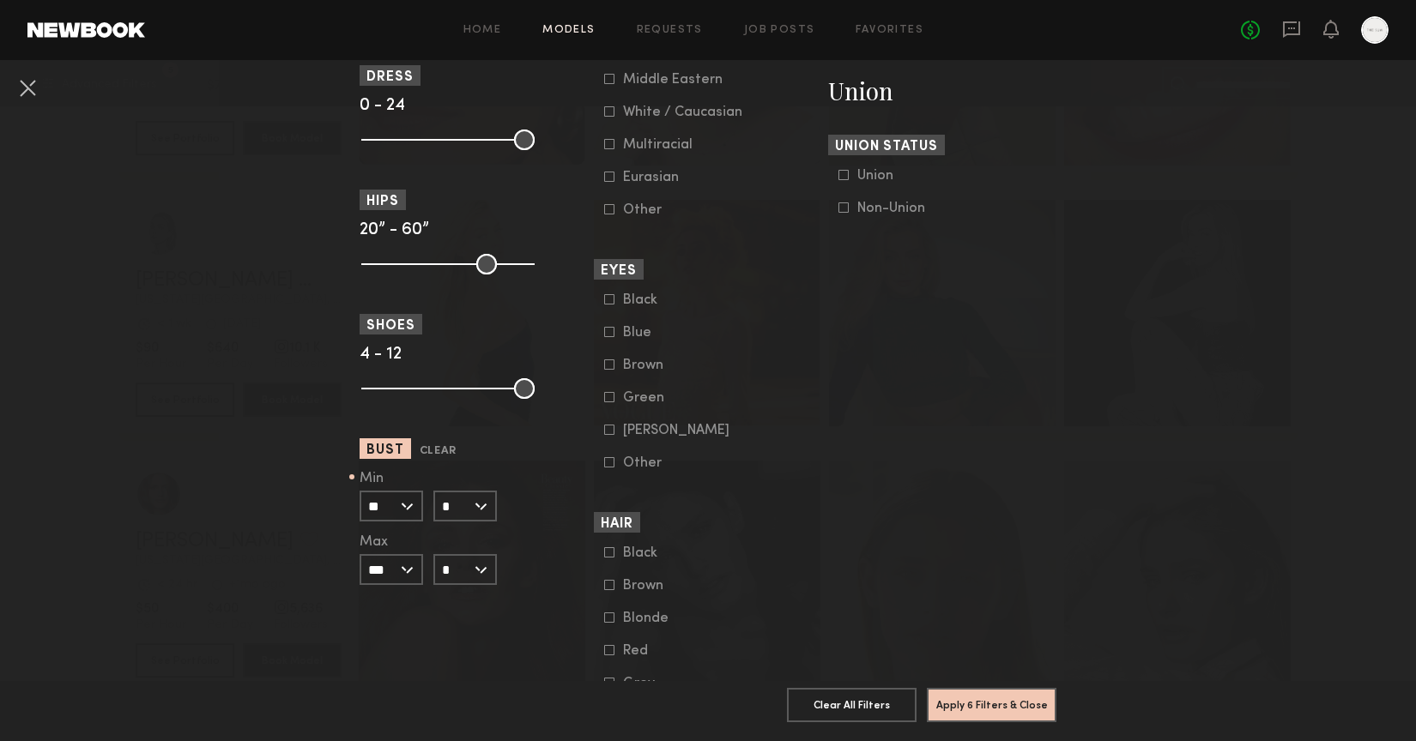
click at [401, 567] on input "***" at bounding box center [392, 569] width 64 height 31
click at [387, 637] on div "32" at bounding box center [391, 637] width 60 height 29
type input "**"
click at [451, 563] on input "*" at bounding box center [465, 569] width 64 height 31
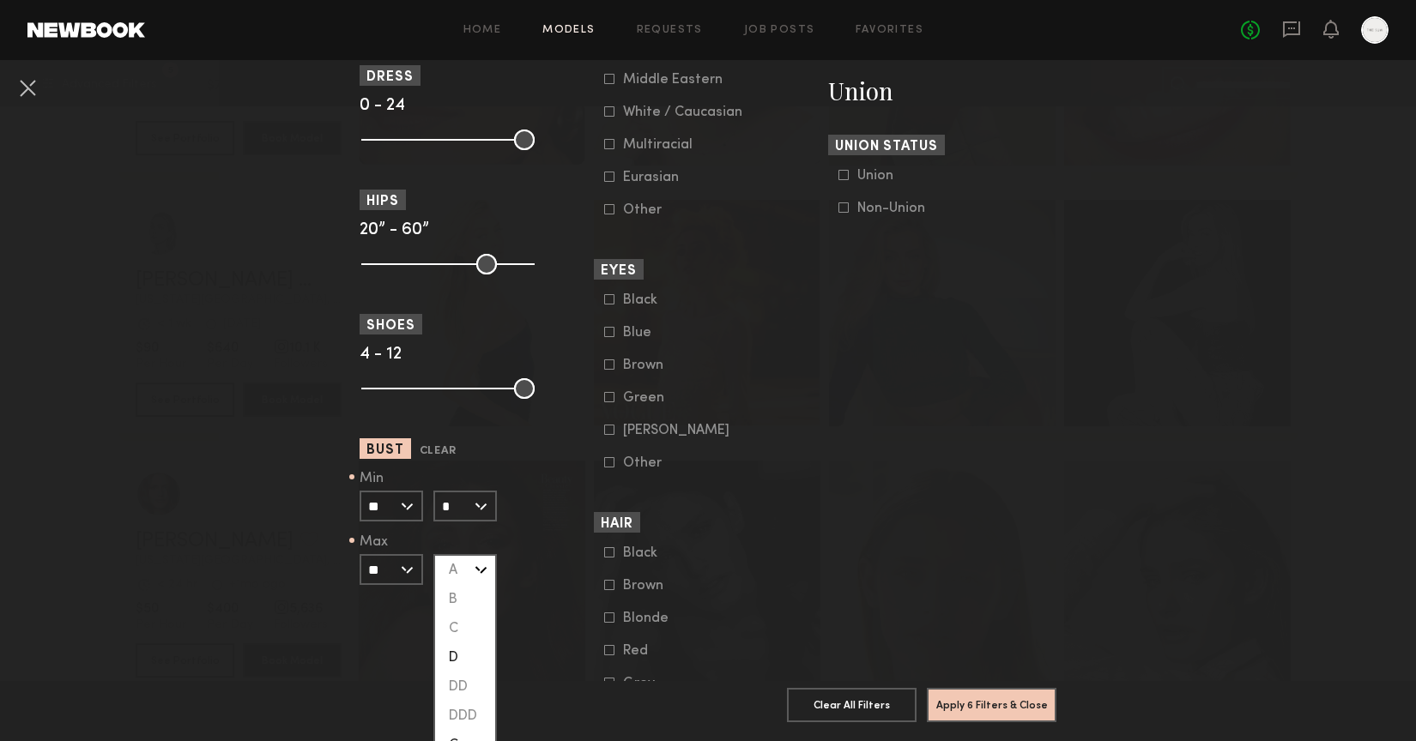
click at [456, 660] on div "D" at bounding box center [465, 658] width 60 height 29
type input "*"
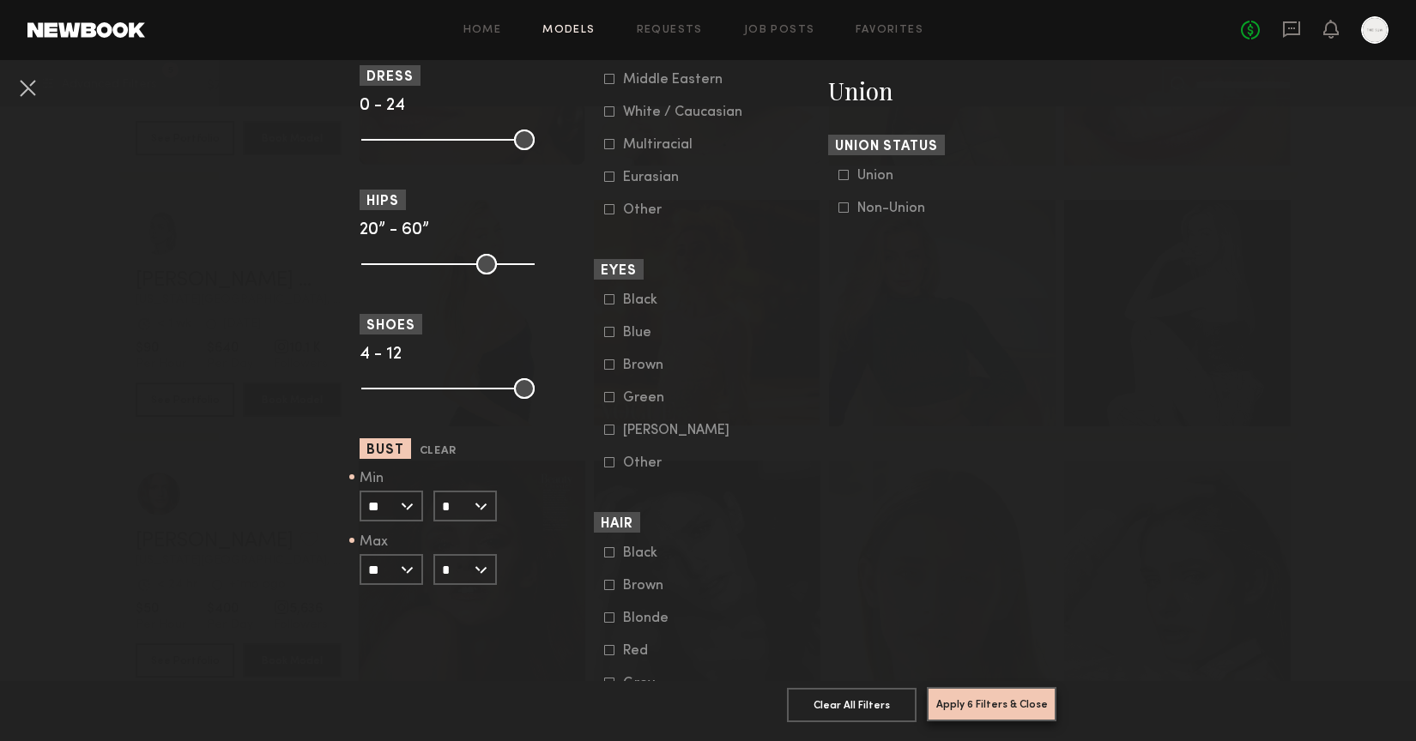
click at [971, 706] on button "Apply 6 Filters & Close" at bounding box center [992, 704] width 130 height 34
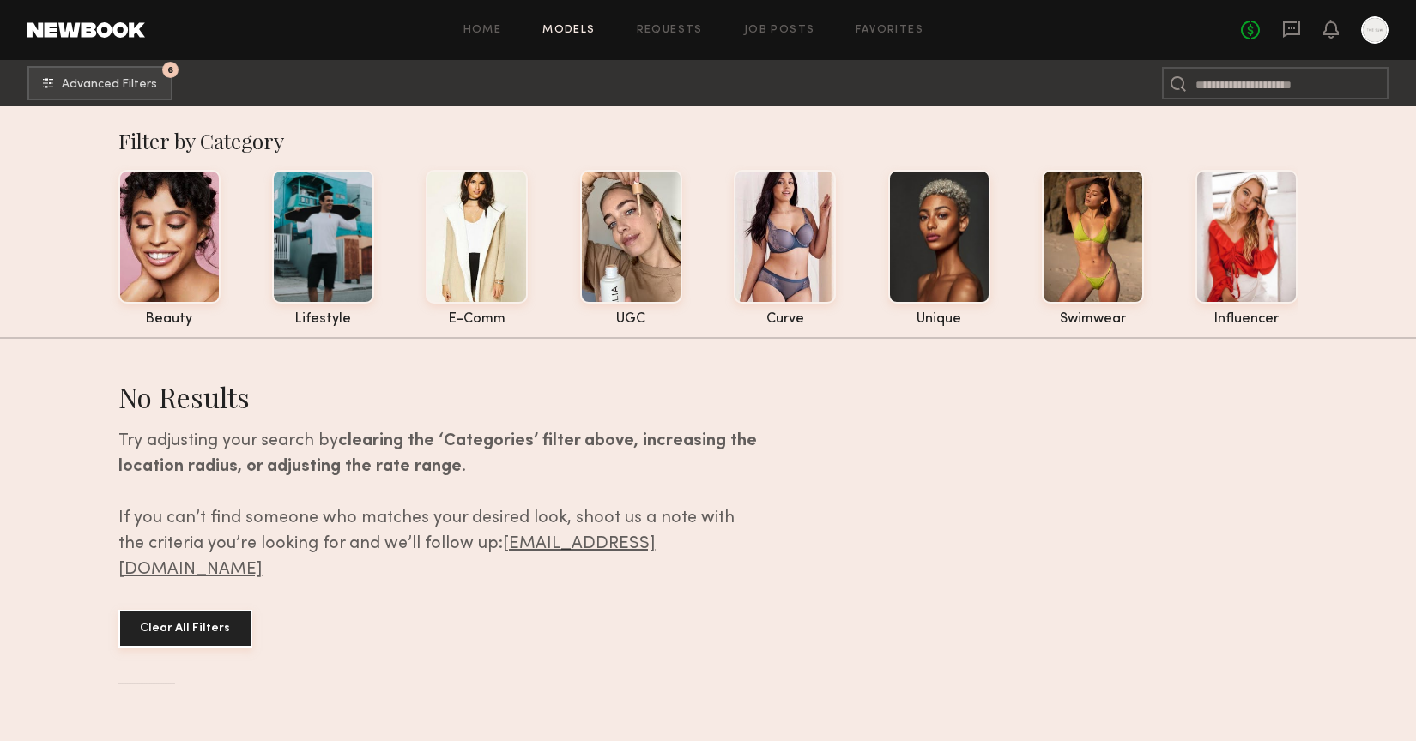
click at [202, 610] on button "Clear All Filters" at bounding box center [185, 629] width 134 height 38
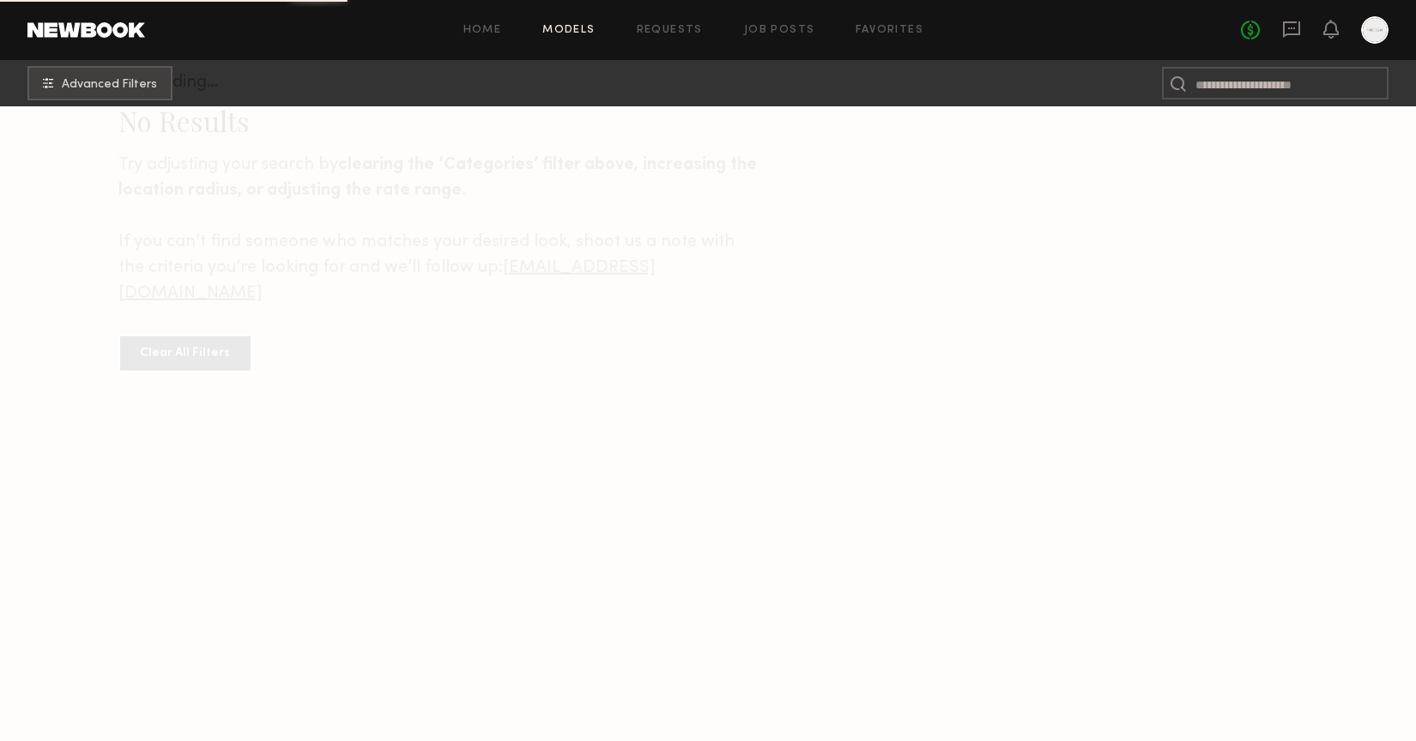
scroll to position [279, 0]
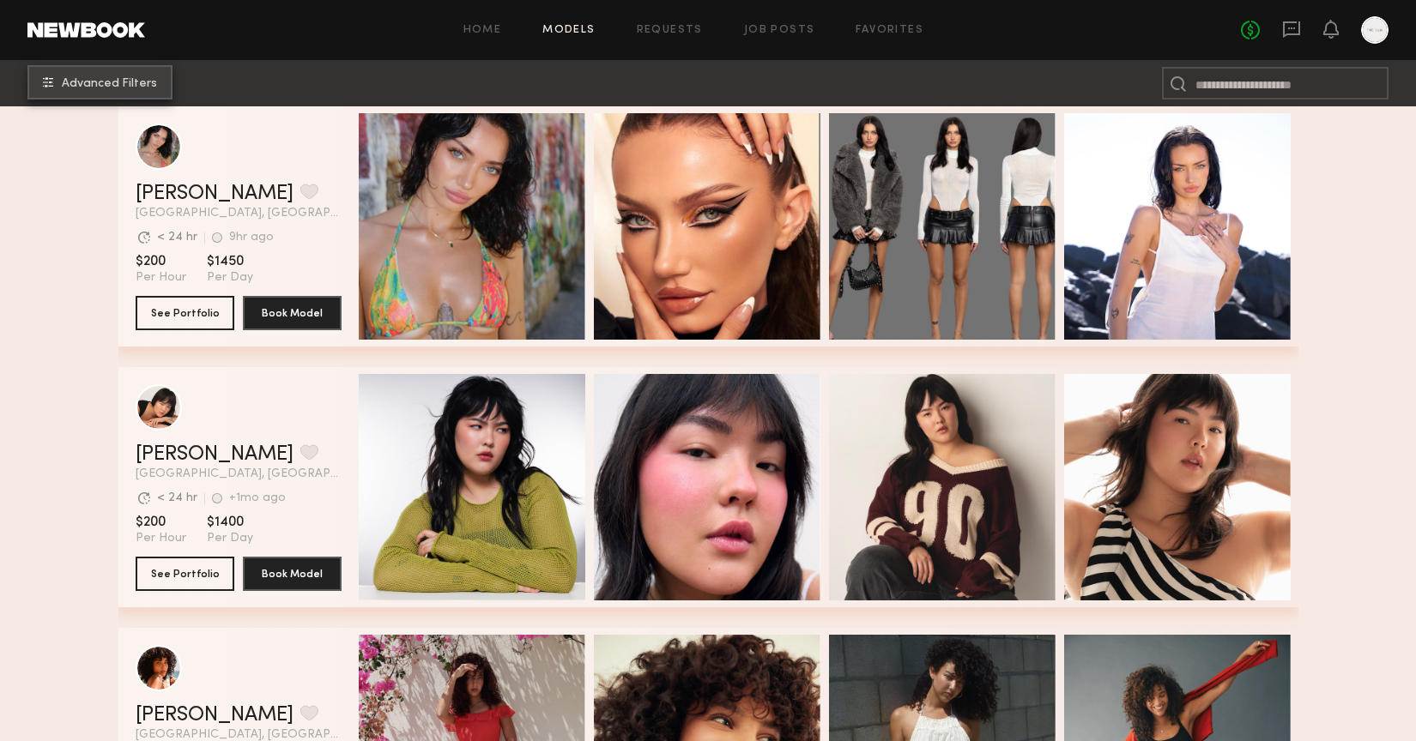
click at [64, 84] on span "Advanced Filters" at bounding box center [109, 84] width 95 height 12
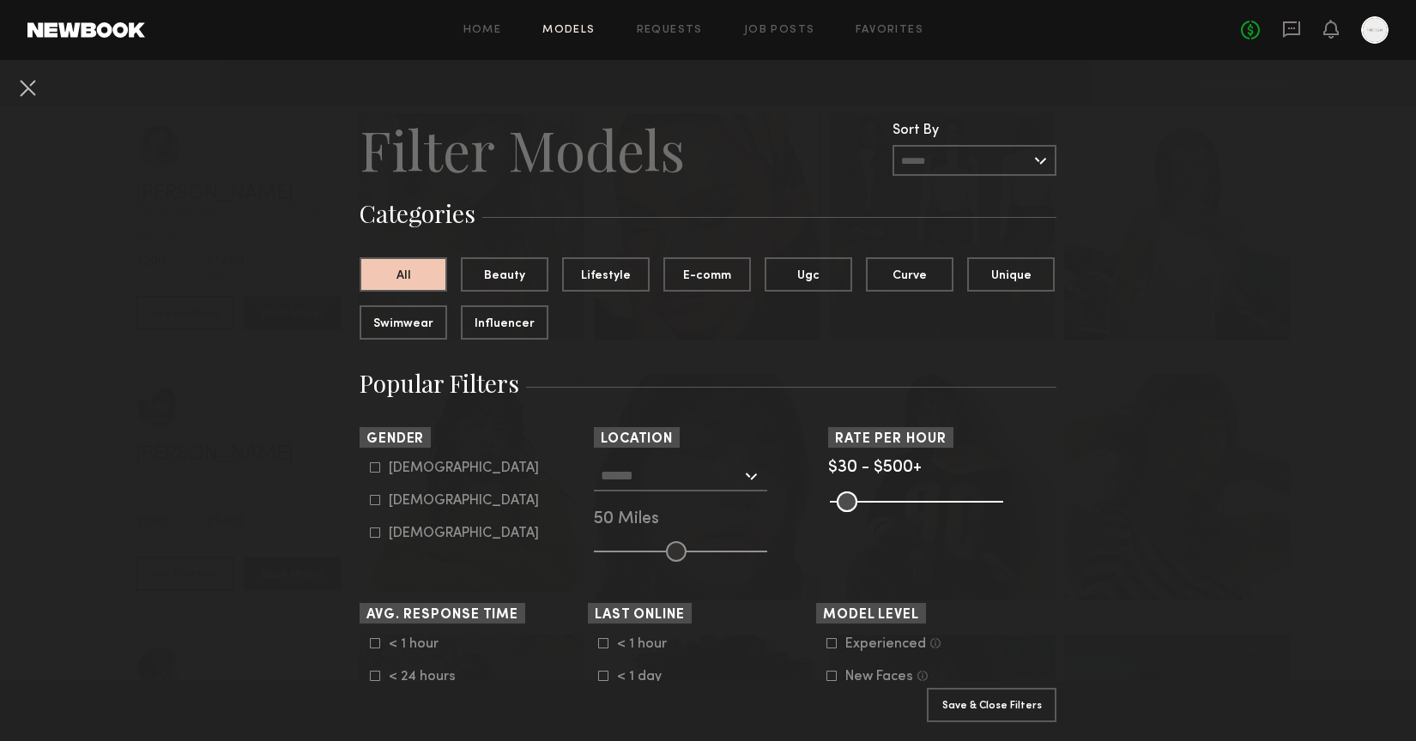
scroll to position [110, 0]
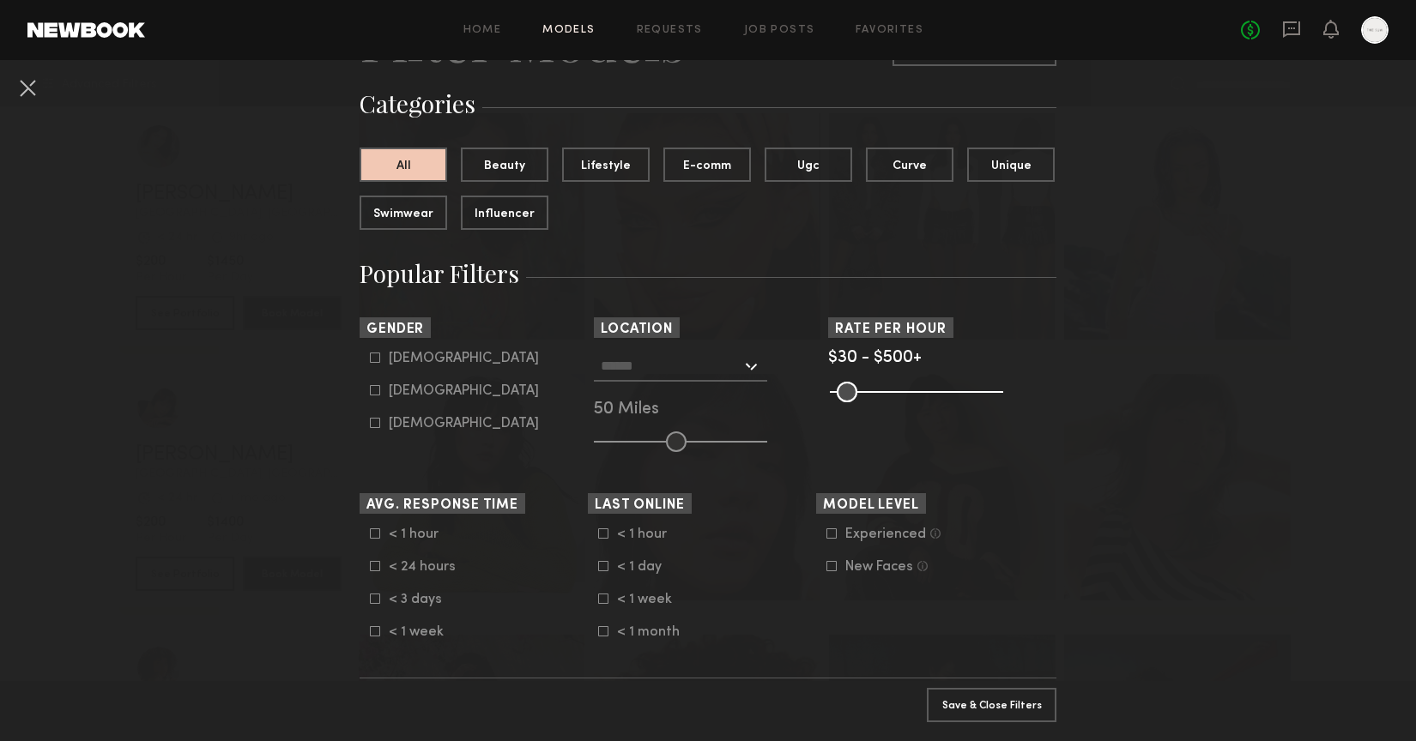
click at [675, 360] on input "text" at bounding box center [671, 365] width 141 height 29
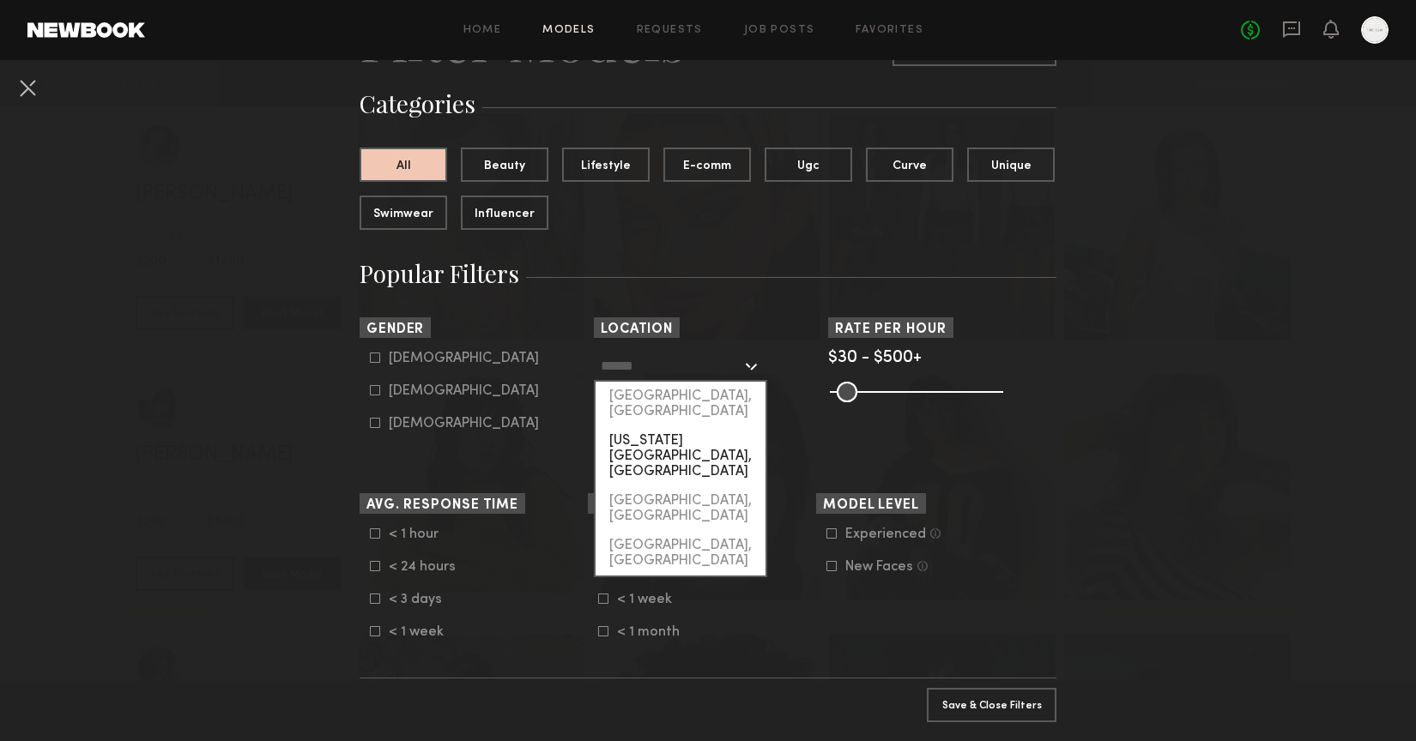
click at [645, 429] on div "[US_STATE][GEOGRAPHIC_DATA], [GEOGRAPHIC_DATA]" at bounding box center [681, 457] width 170 height 60
type input "**********"
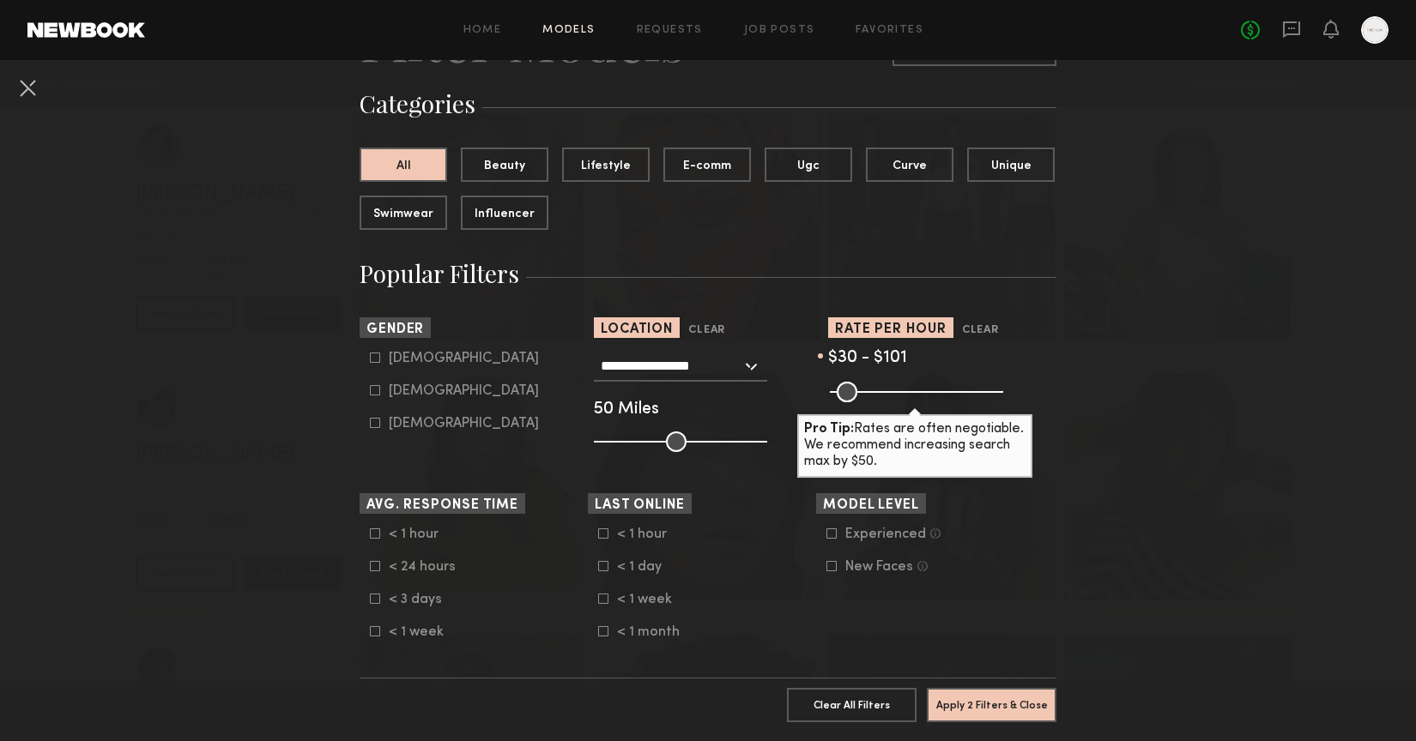
drag, startPoint x: 984, startPoint y: 392, endPoint x: 863, endPoint y: 397, distance: 121.1
type input "***"
click at [863, 397] on input "range" at bounding box center [916, 392] width 173 height 21
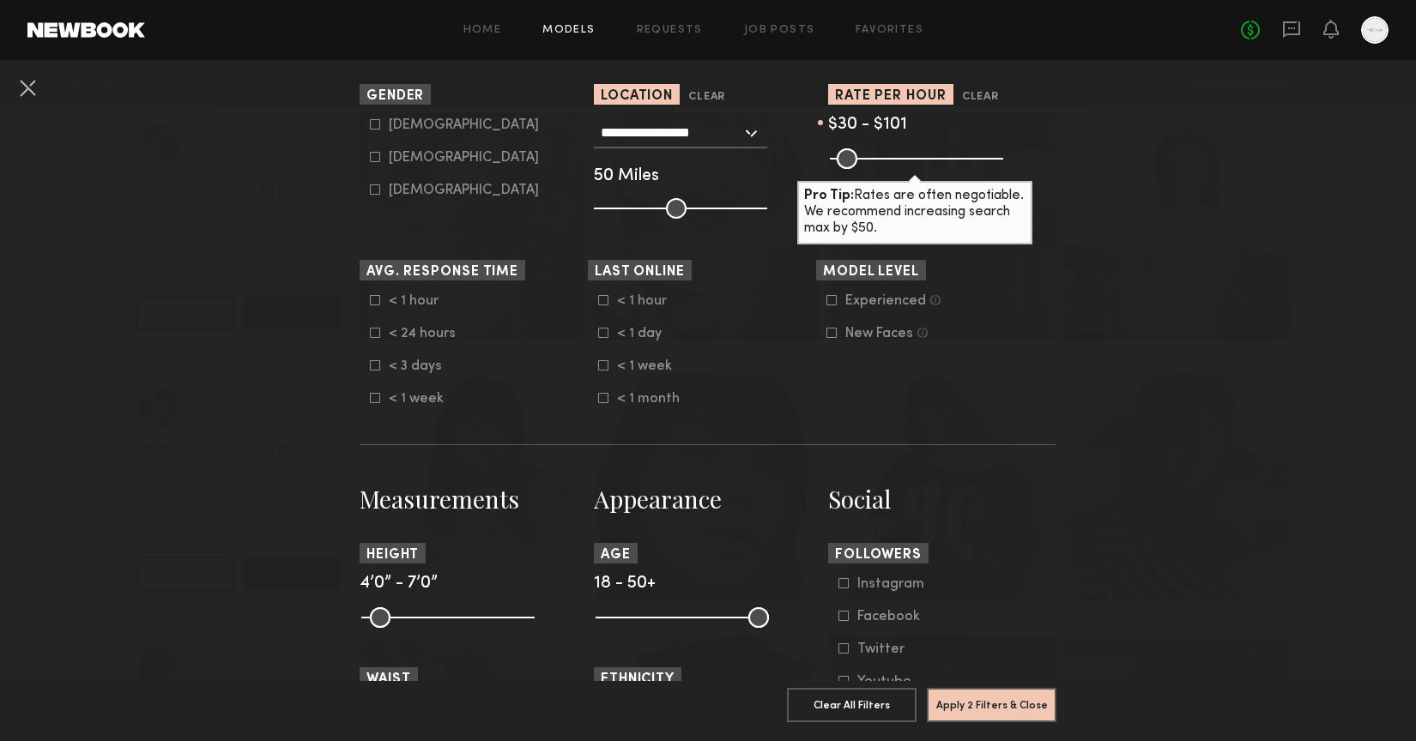
scroll to position [324, 0]
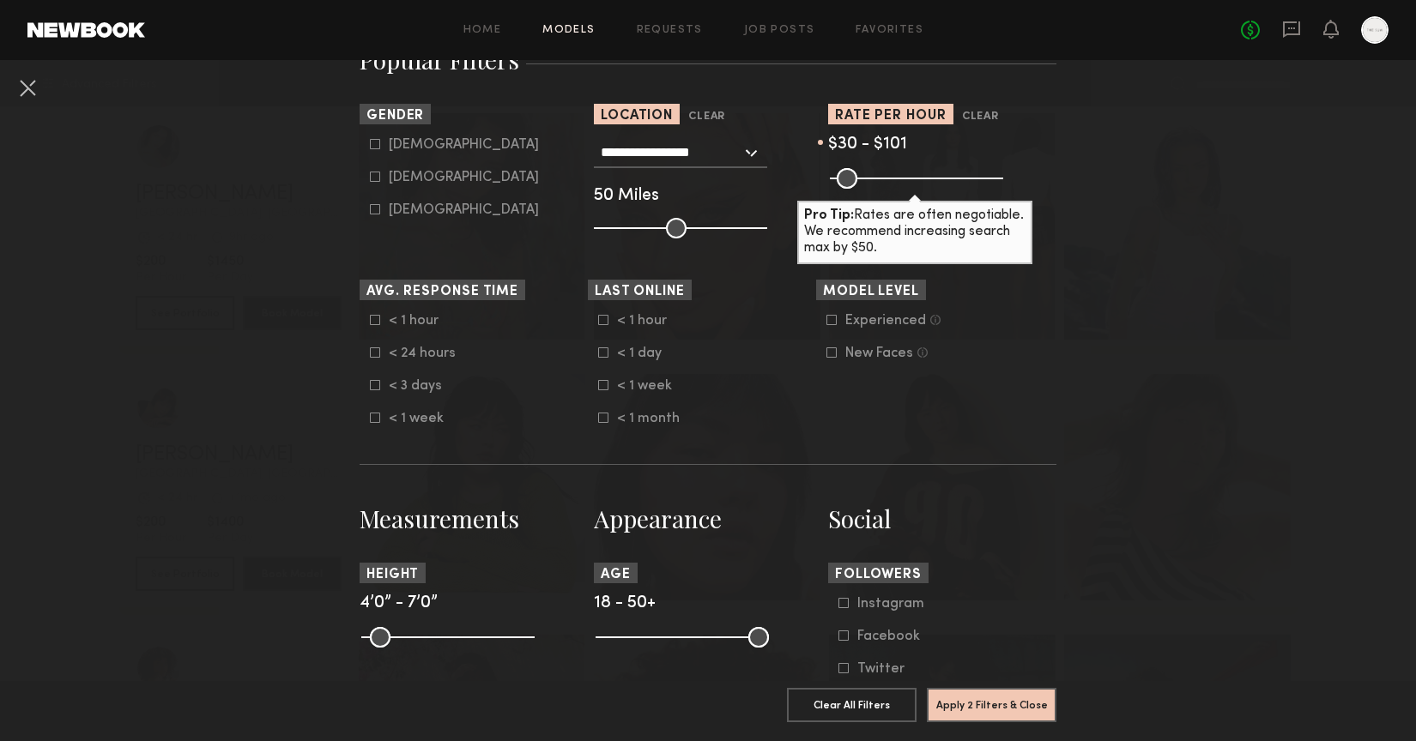
click at [372, 179] on icon at bounding box center [375, 177] width 10 height 10
type input "**"
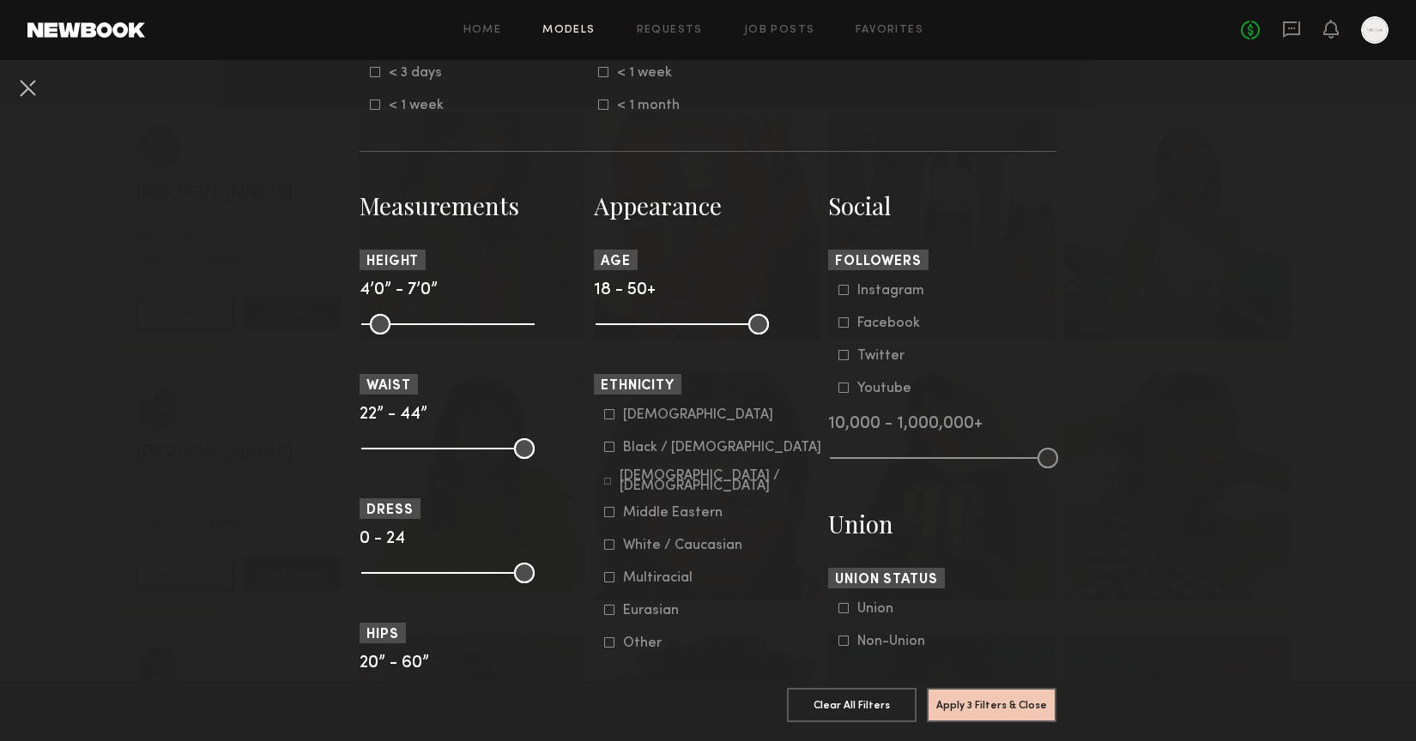
scroll to position [639, 0]
drag, startPoint x: 757, startPoint y: 326, endPoint x: 664, endPoint y: 330, distance: 92.8
type input "**"
click at [664, 330] on input "range" at bounding box center [682, 322] width 173 height 21
drag, startPoint x: 373, startPoint y: 318, endPoint x: 449, endPoint y: 324, distance: 75.8
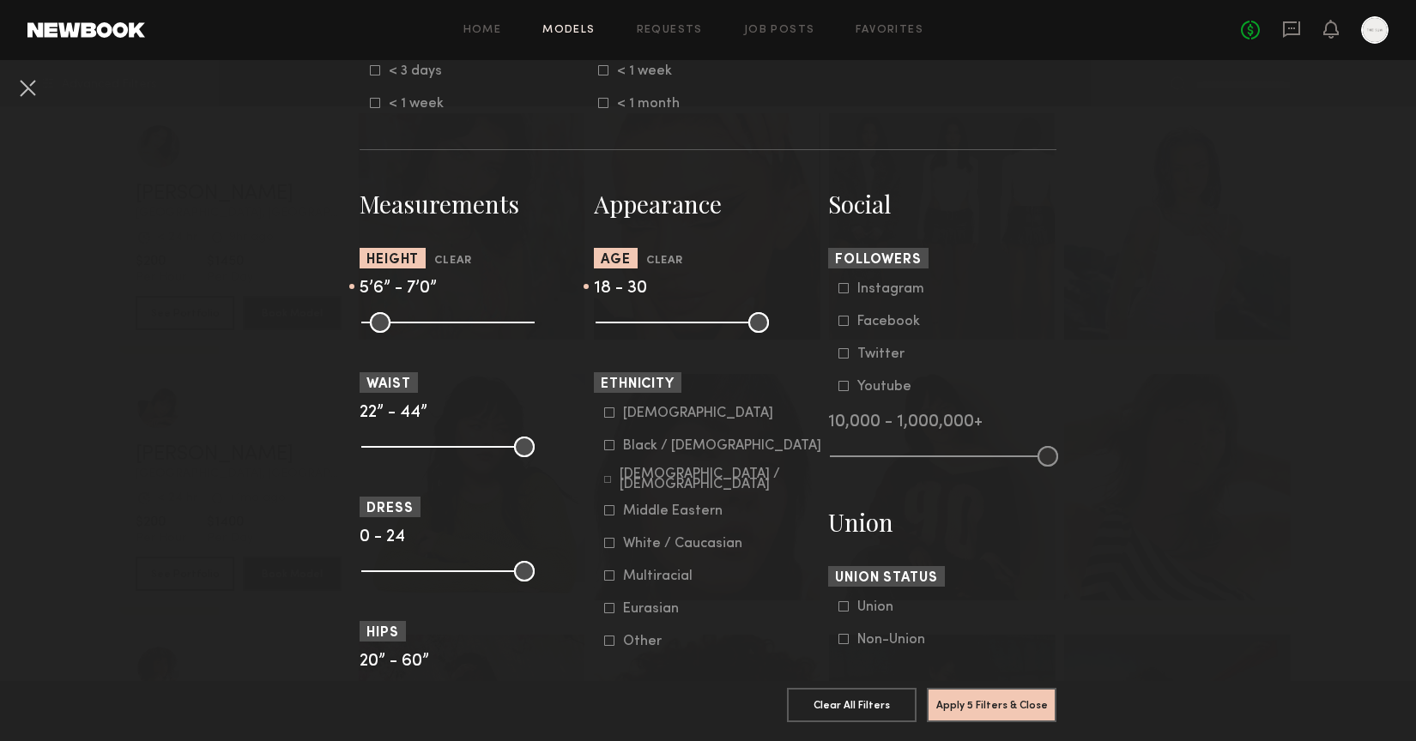
type input "**"
click at [449, 324] on input "range" at bounding box center [447, 322] width 173 height 21
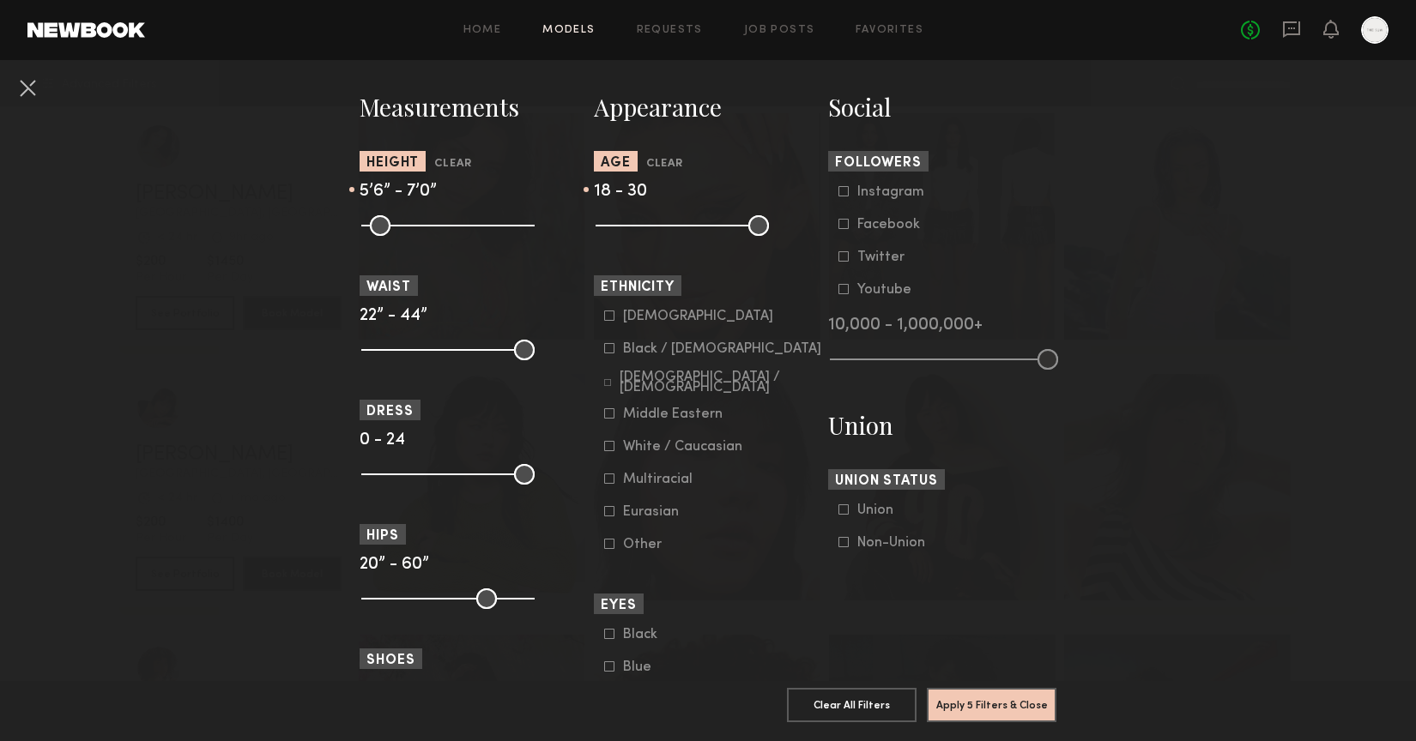
scroll to position [735, 0]
click at [976, 704] on button "Apply 5 Filters & Close" at bounding box center [992, 704] width 130 height 34
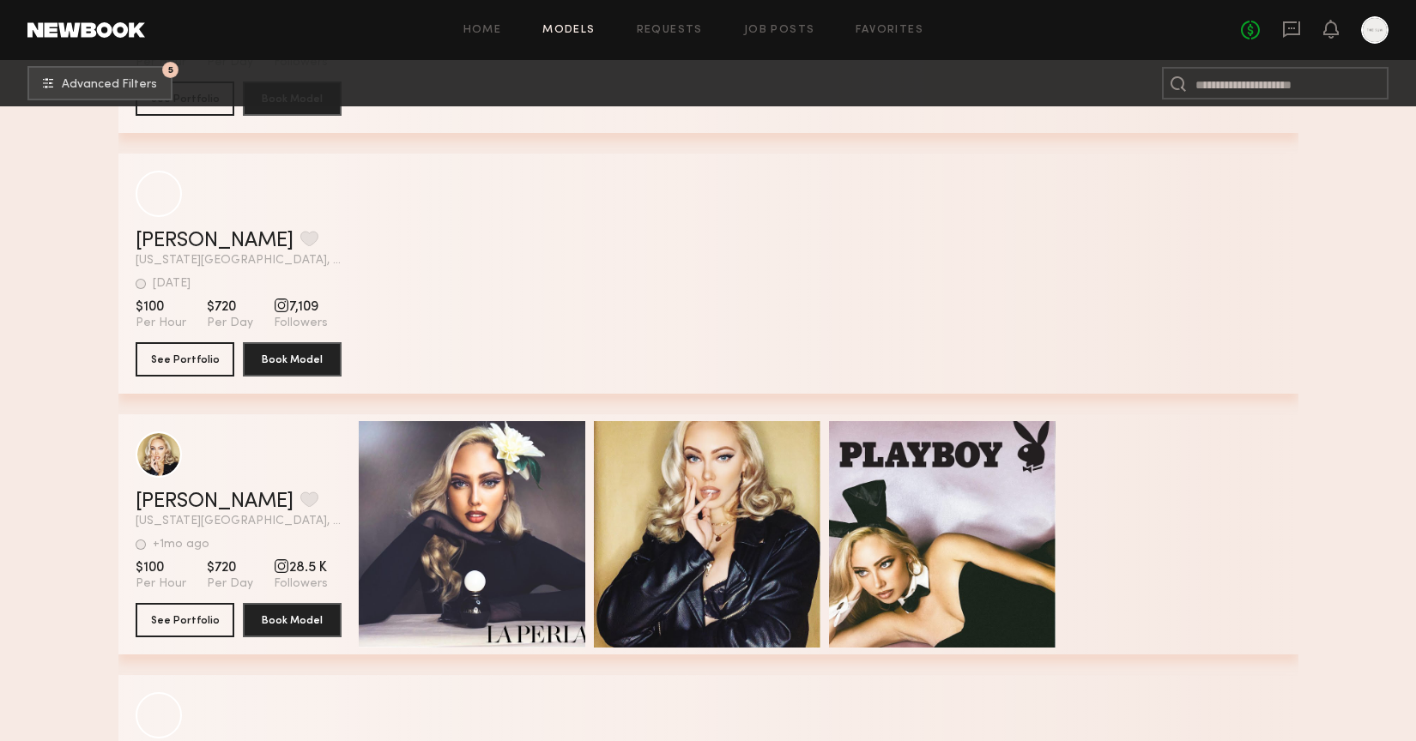
scroll to position [10160, 0]
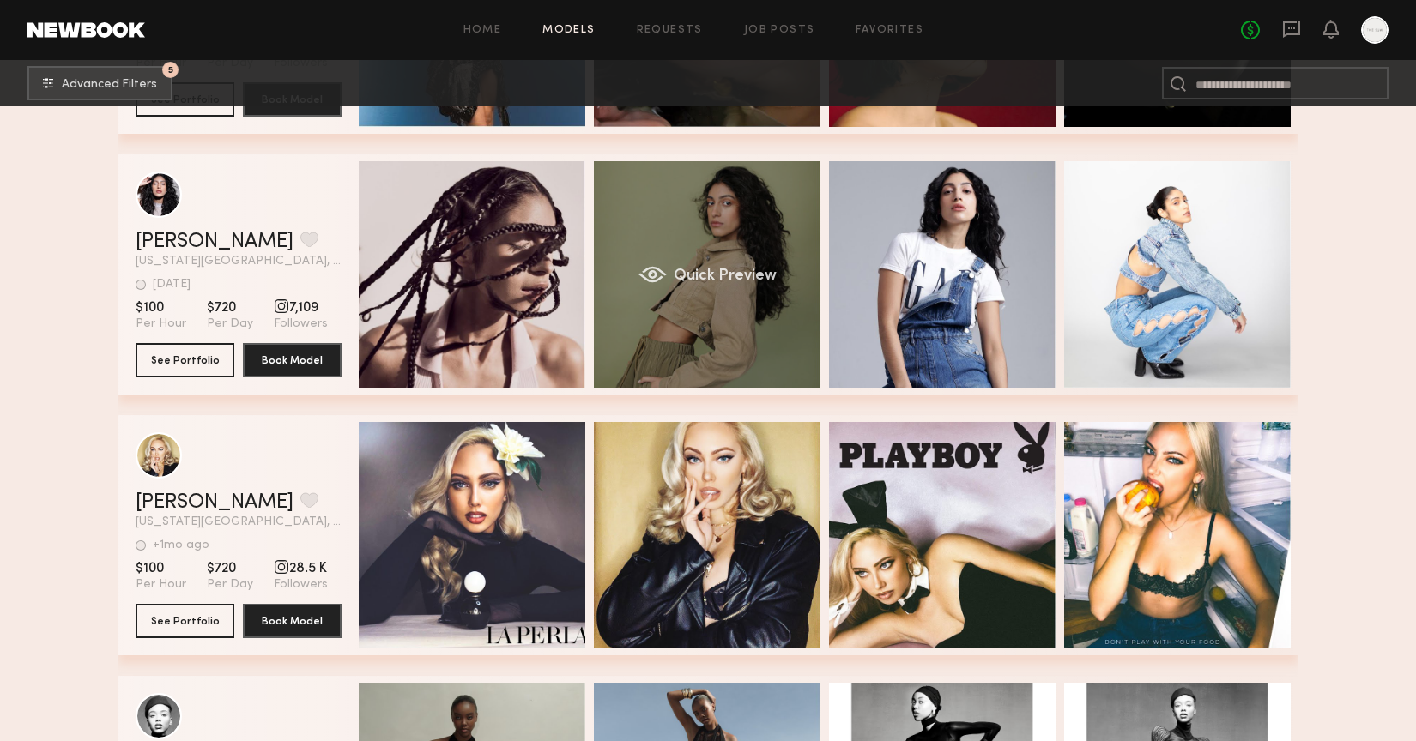
click at [752, 274] on span "Quick Preview" at bounding box center [724, 276] width 103 height 15
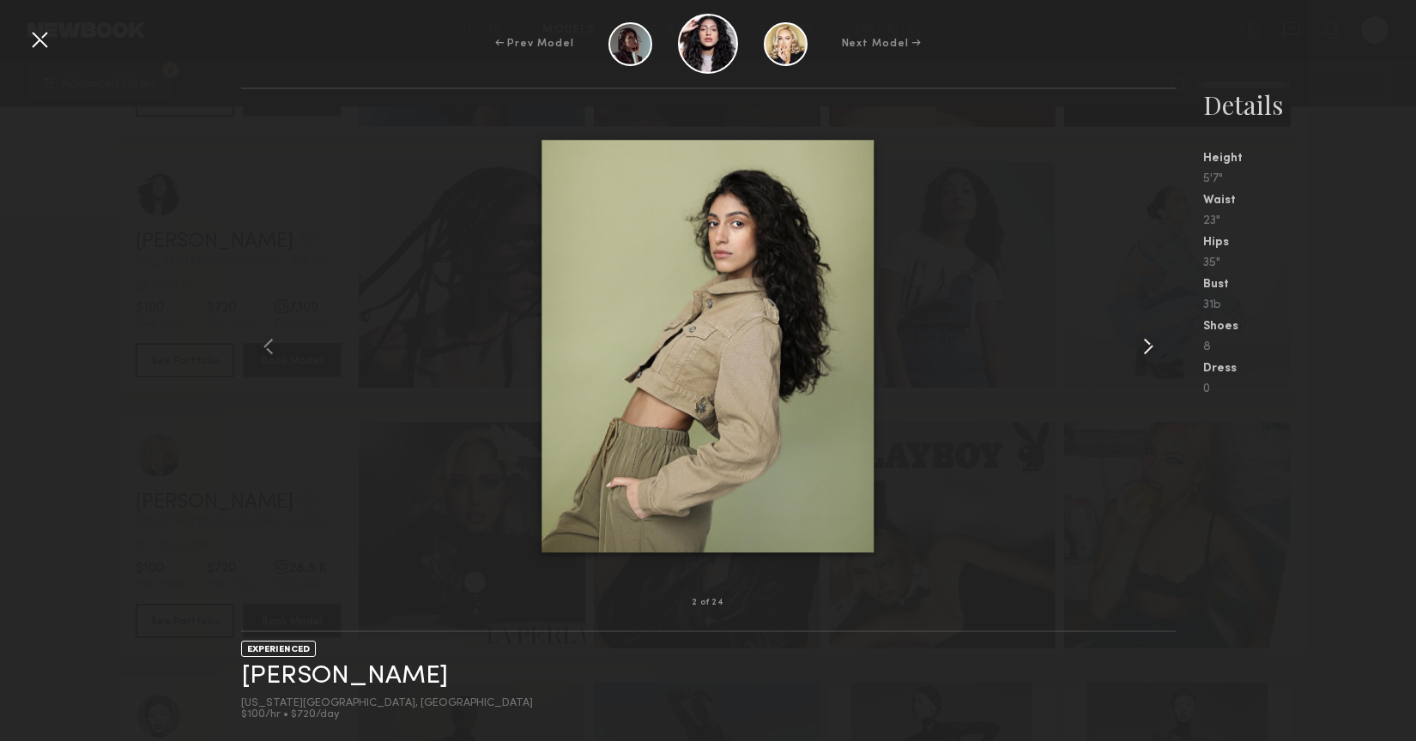
click at [1140, 348] on common-icon at bounding box center [1148, 346] width 27 height 27
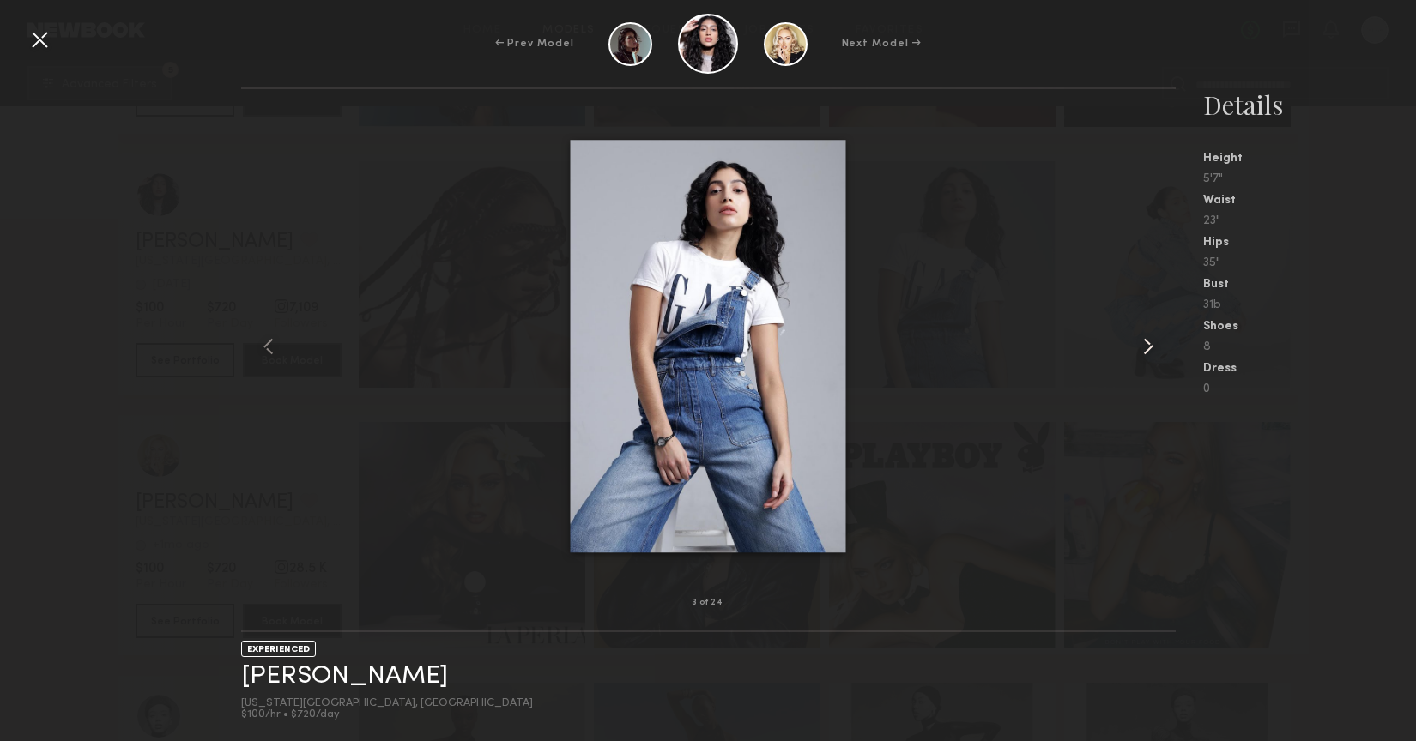
click at [1146, 348] on common-icon at bounding box center [1148, 346] width 27 height 27
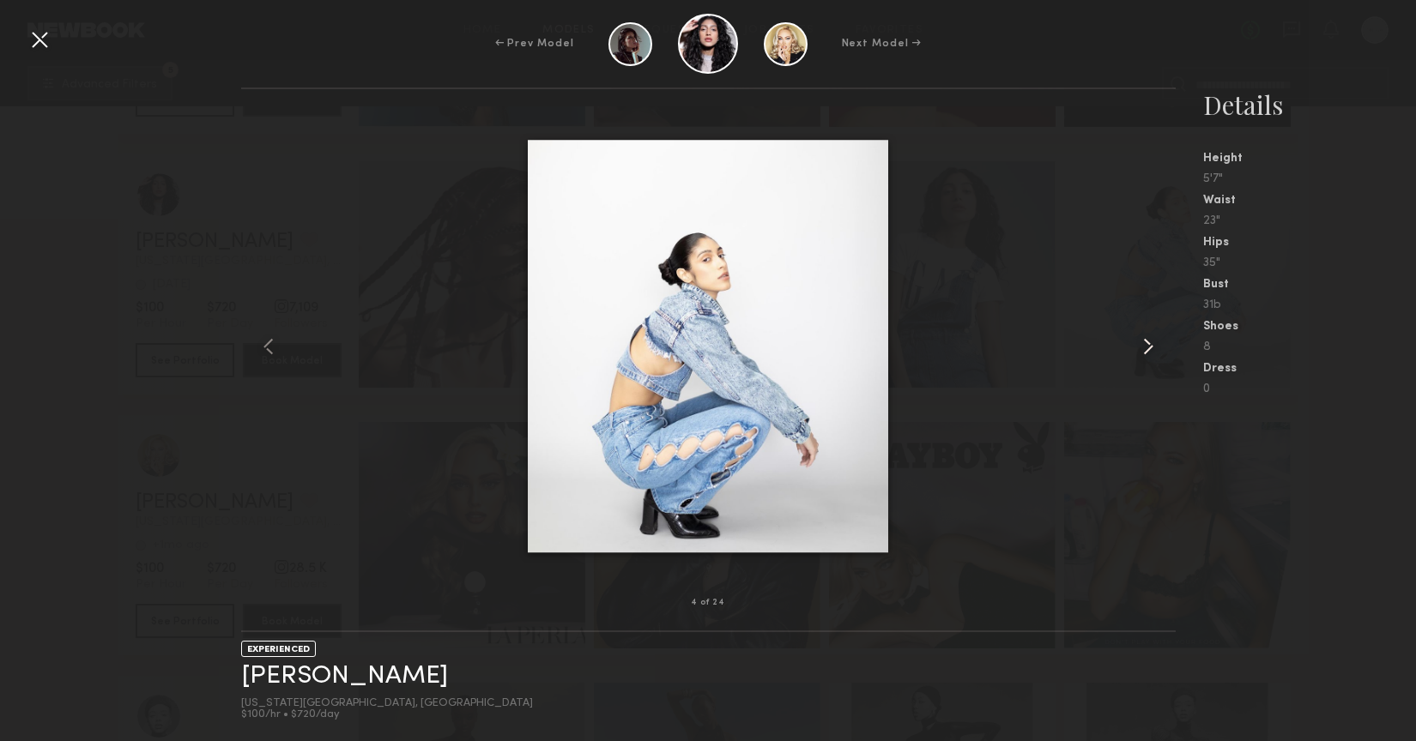
click at [1146, 348] on common-icon at bounding box center [1148, 346] width 27 height 27
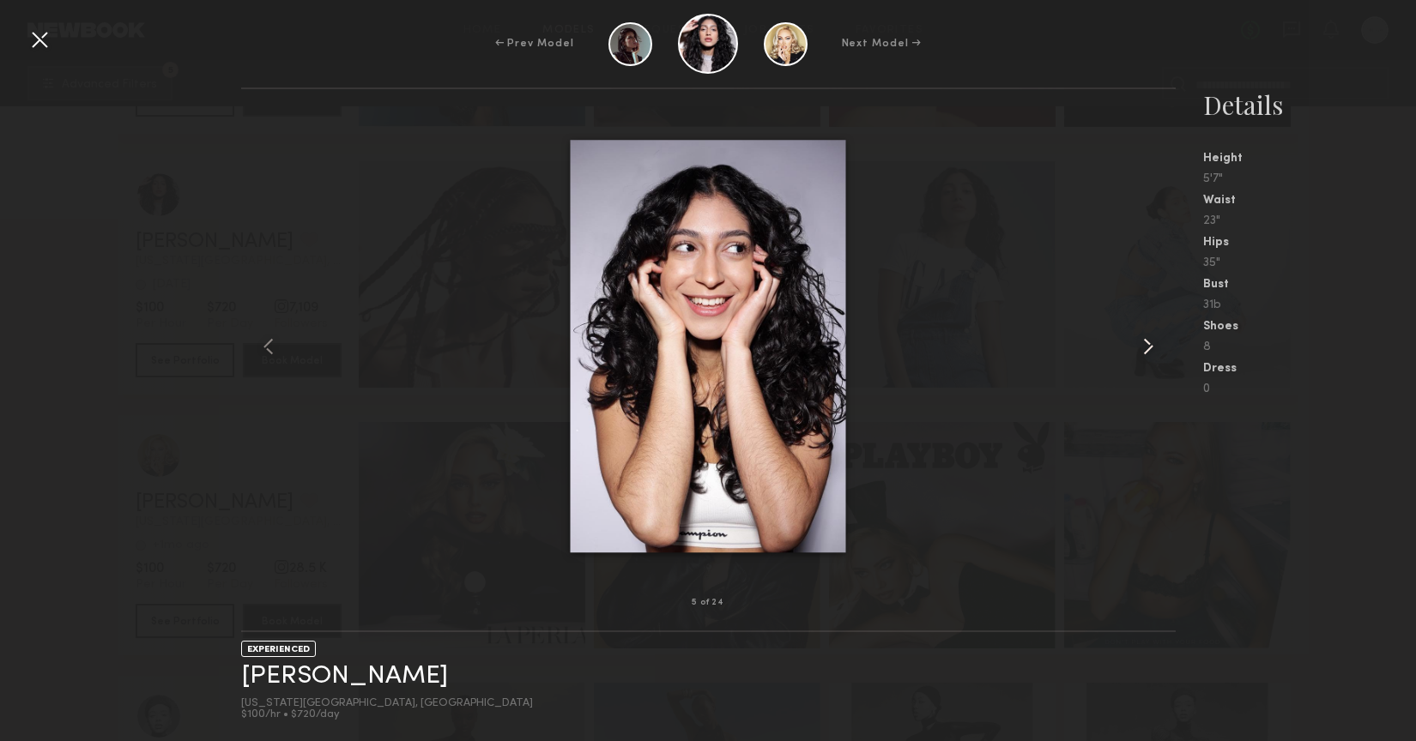
click at [1146, 348] on common-icon at bounding box center [1148, 346] width 27 height 27
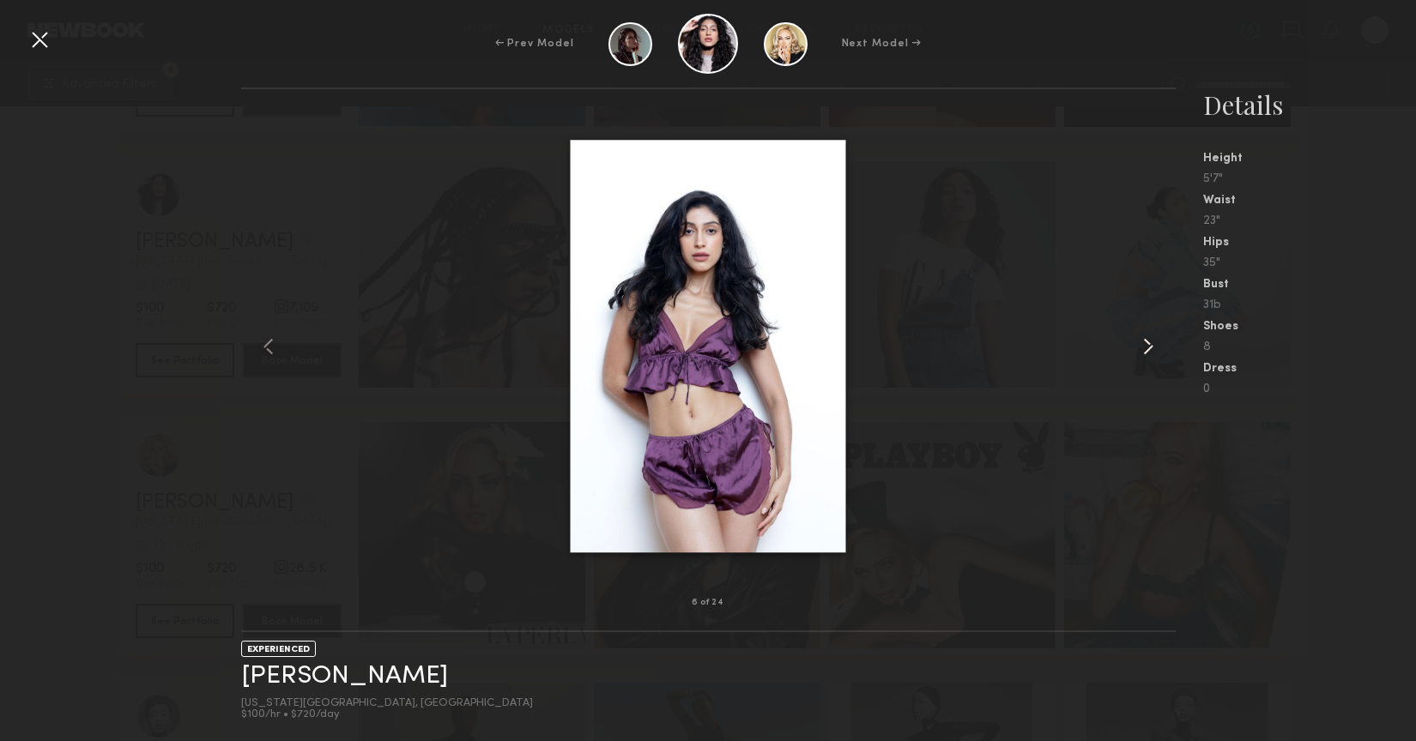
click at [1146, 348] on common-icon at bounding box center [1148, 346] width 27 height 27
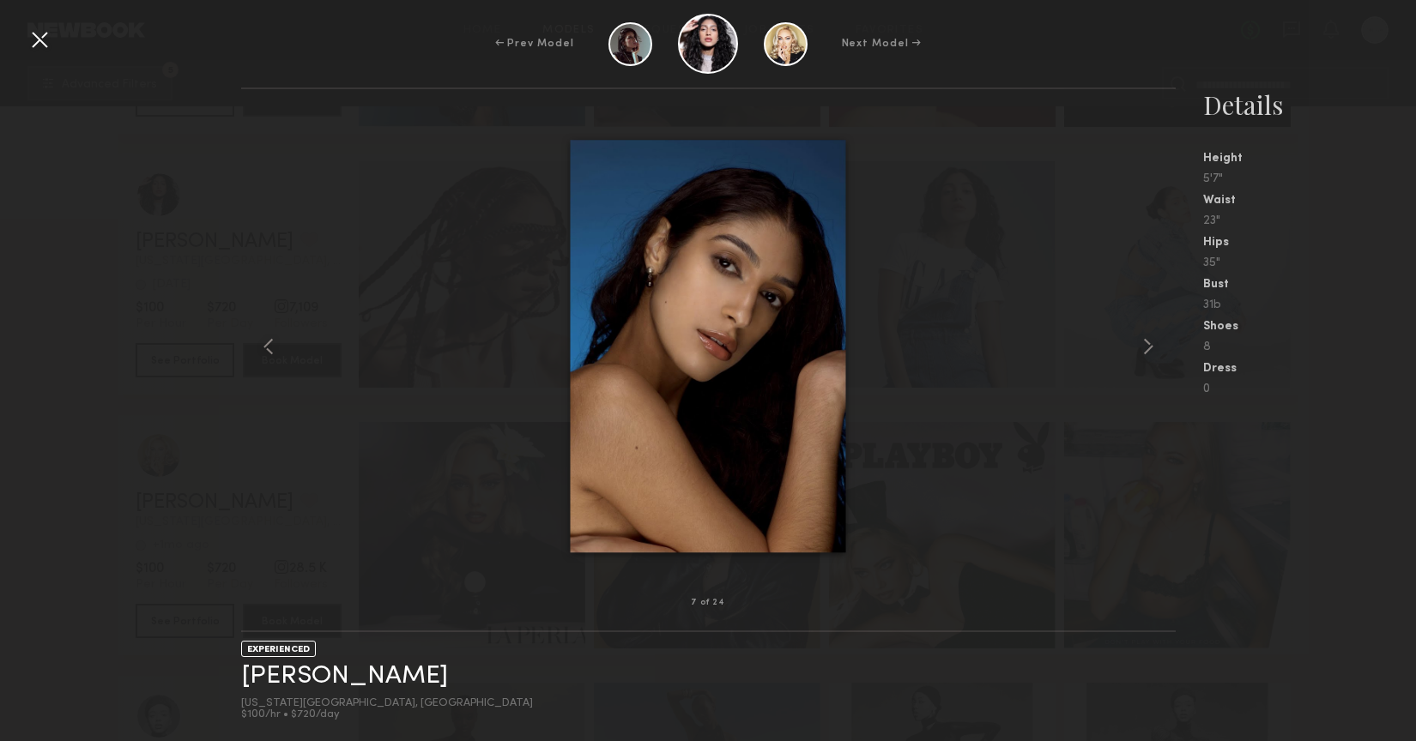
click at [274, 105] on nb-gallery-light "7 of 24" at bounding box center [708, 360] width 935 height 545
click at [39, 41] on div at bounding box center [39, 39] width 27 height 27
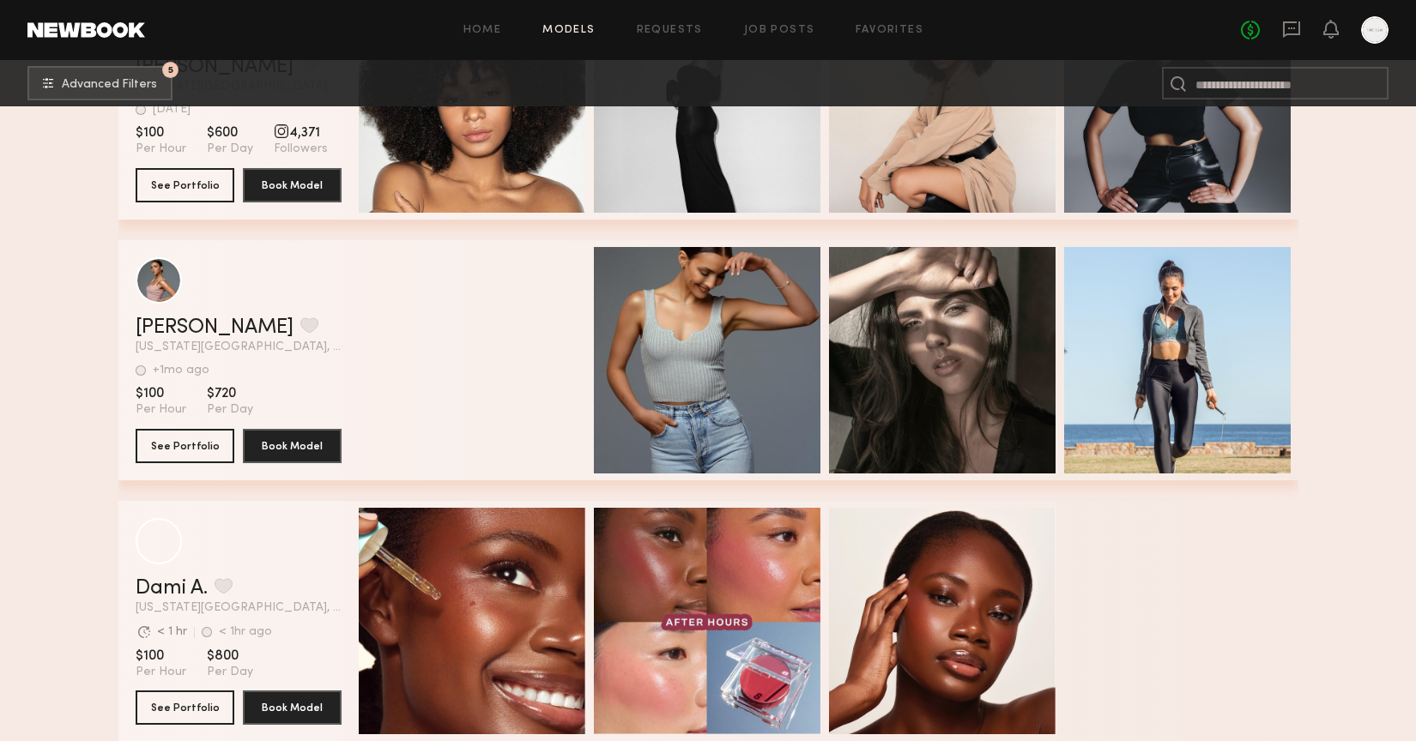
scroll to position [12684, 0]
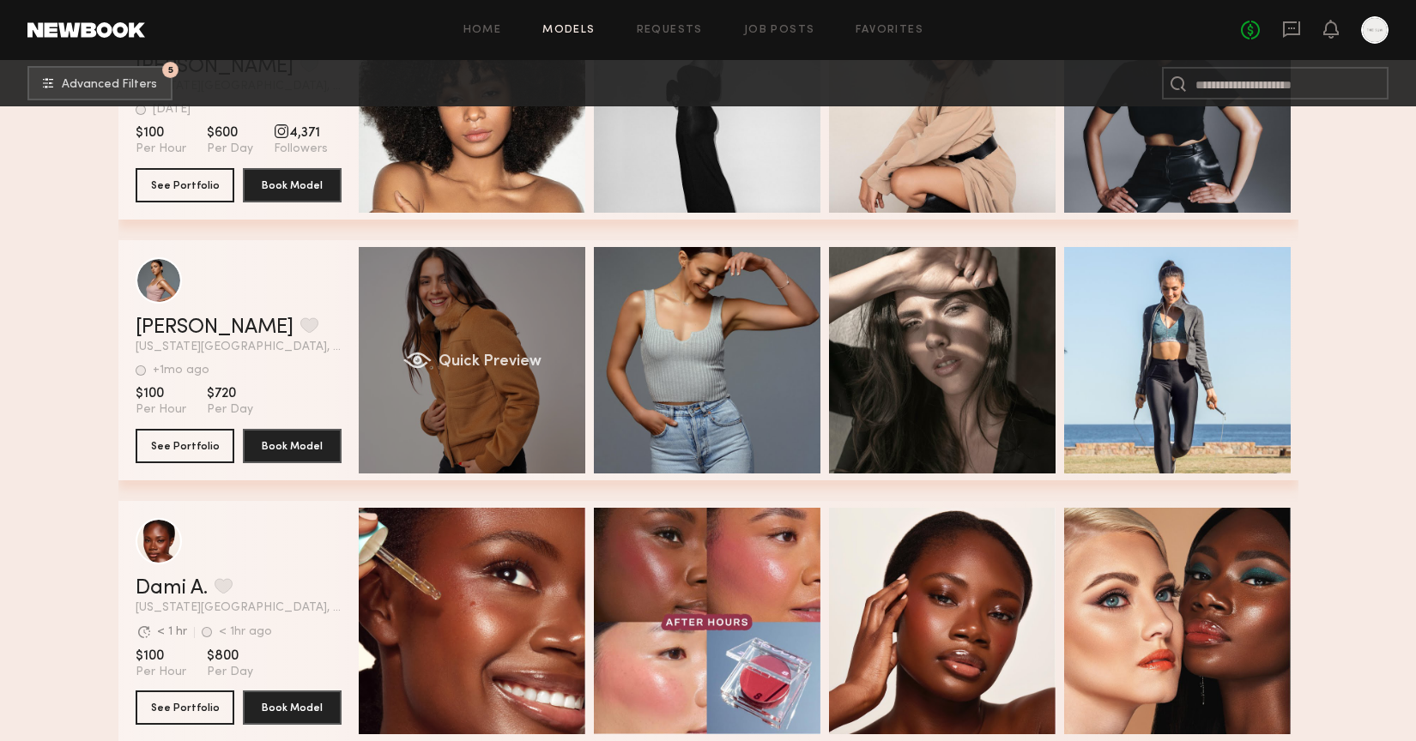
click at [480, 363] on span "Quick Preview" at bounding box center [489, 361] width 103 height 15
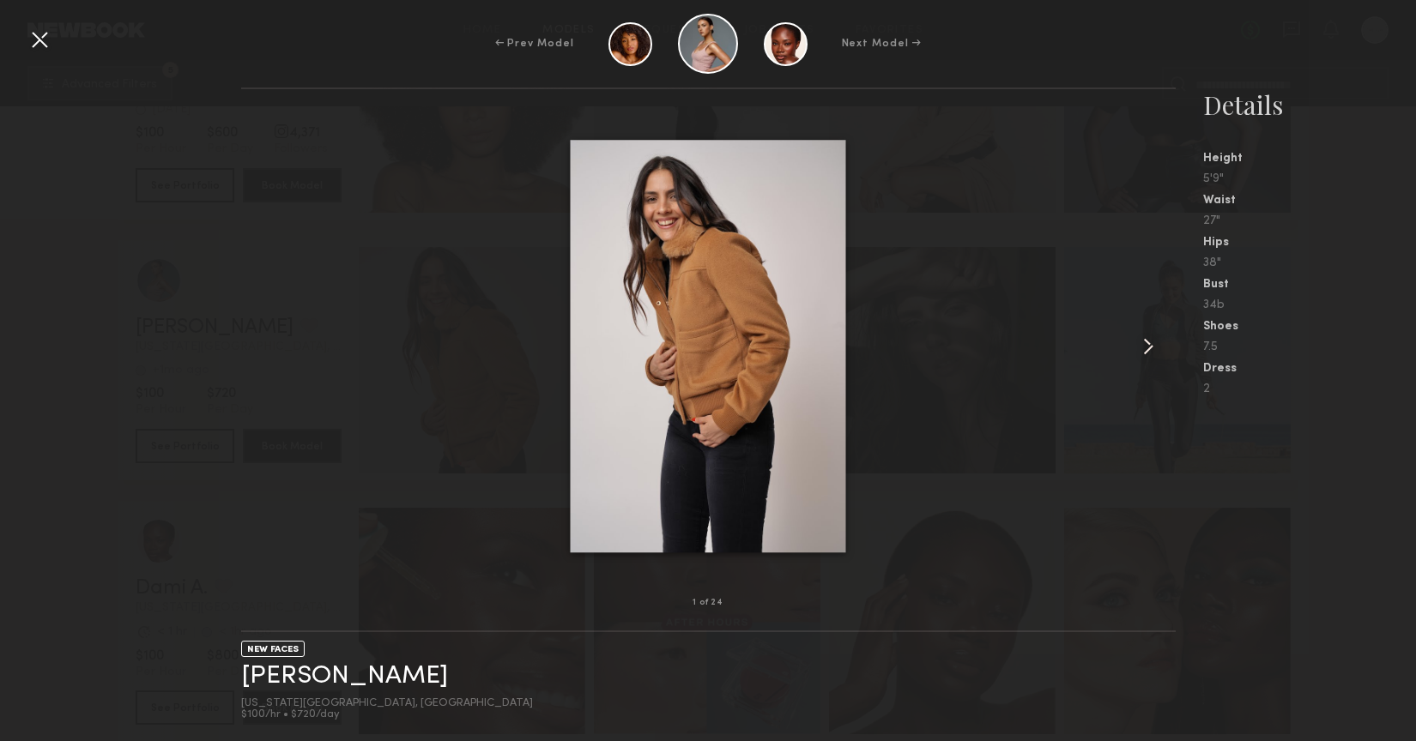
click at [1142, 347] on common-icon at bounding box center [1148, 346] width 27 height 27
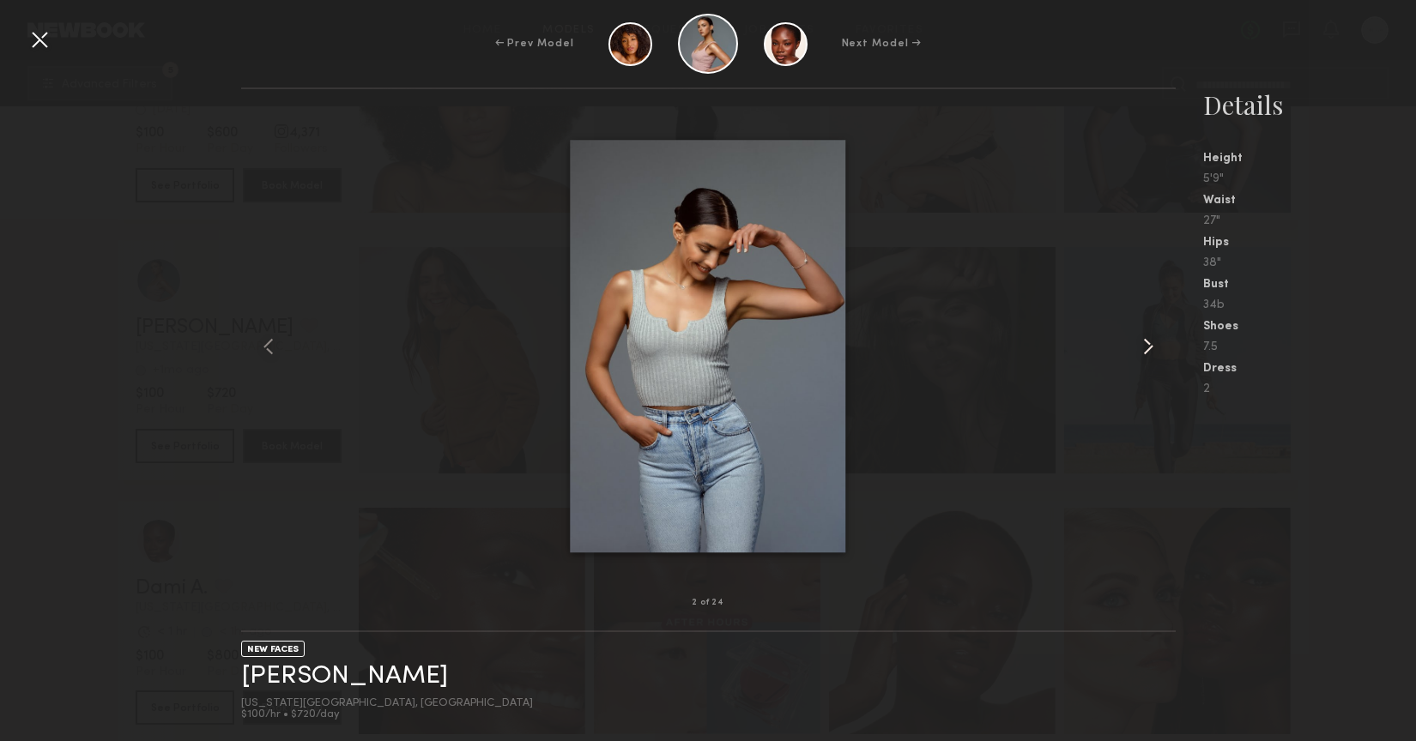
click at [1142, 347] on common-icon at bounding box center [1148, 346] width 27 height 27
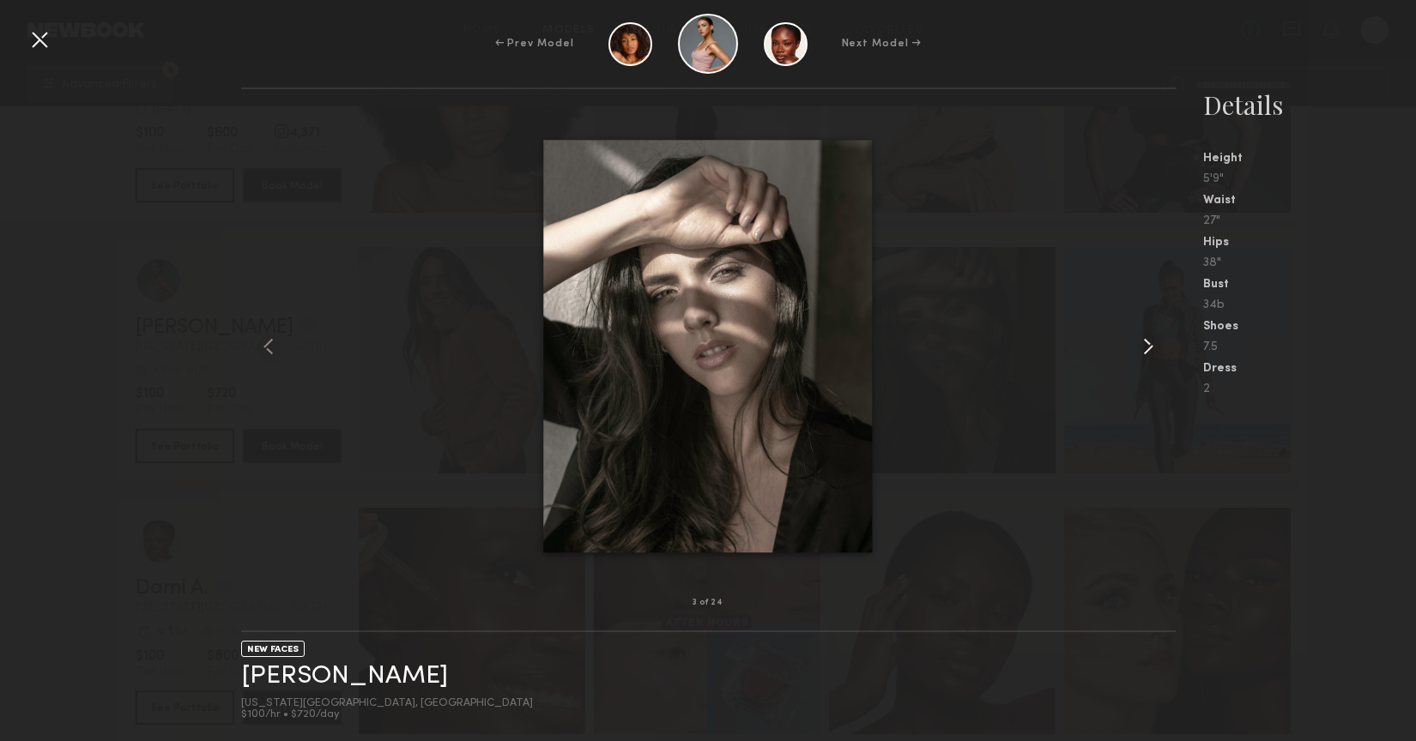
click at [1142, 347] on common-icon at bounding box center [1148, 346] width 27 height 27
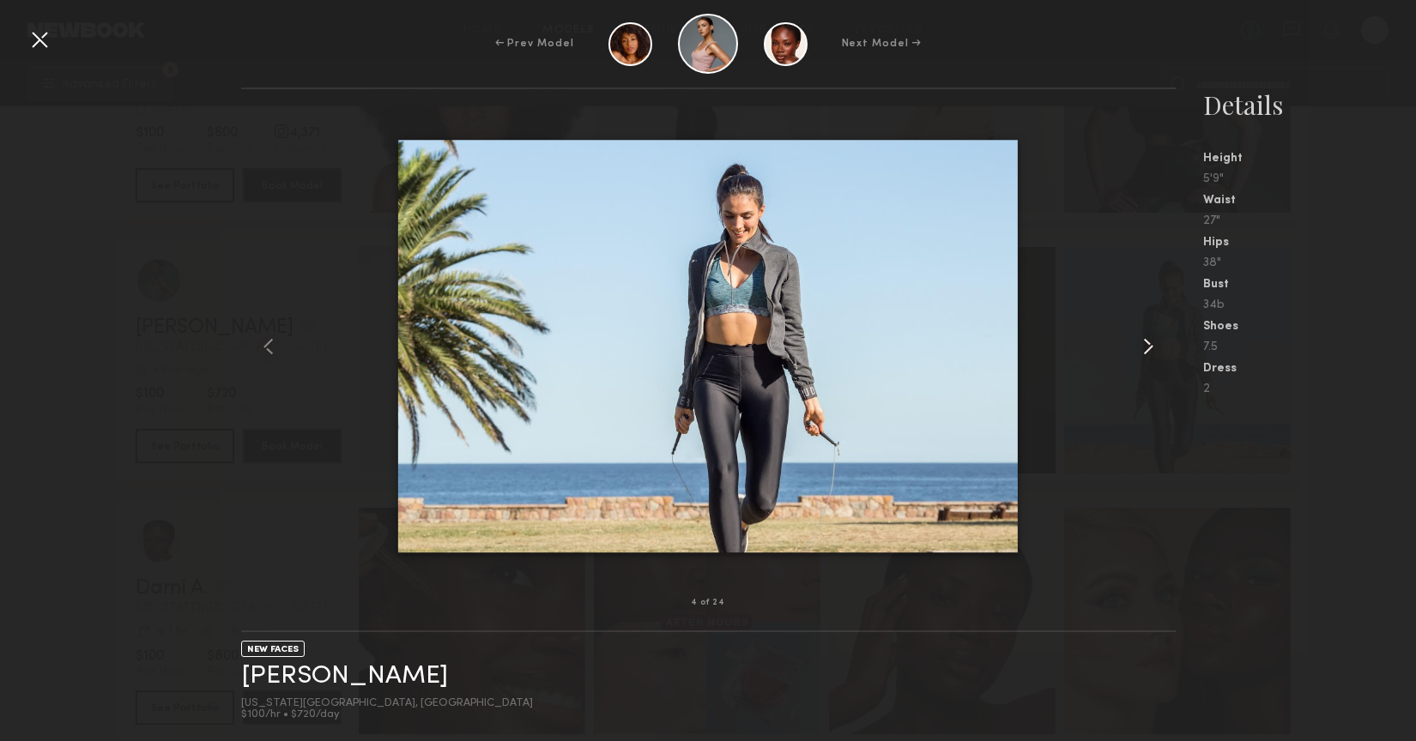
click at [1142, 347] on common-icon at bounding box center [1148, 346] width 27 height 27
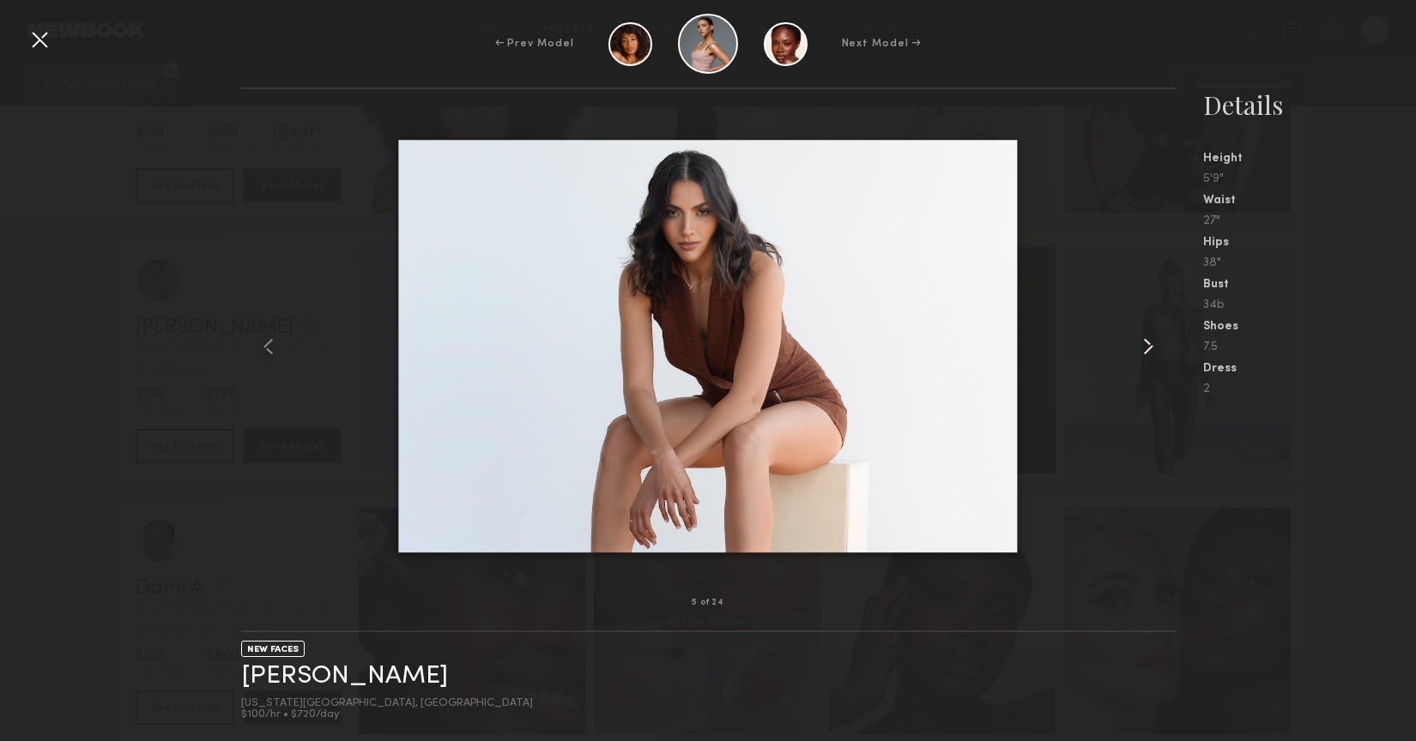
click at [1142, 347] on common-icon at bounding box center [1148, 346] width 27 height 27
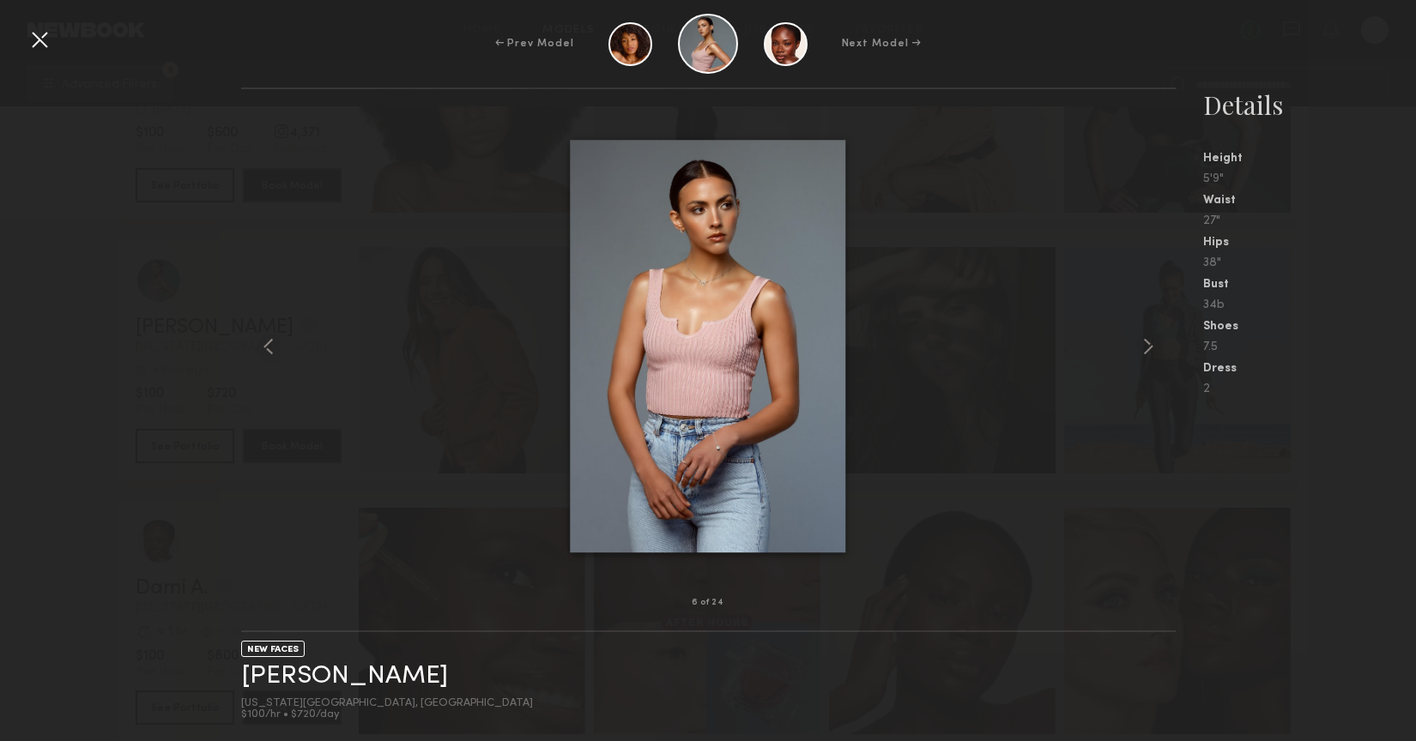
click at [1129, 262] on div at bounding box center [708, 346] width 935 height 459
click at [33, 48] on div at bounding box center [39, 39] width 27 height 27
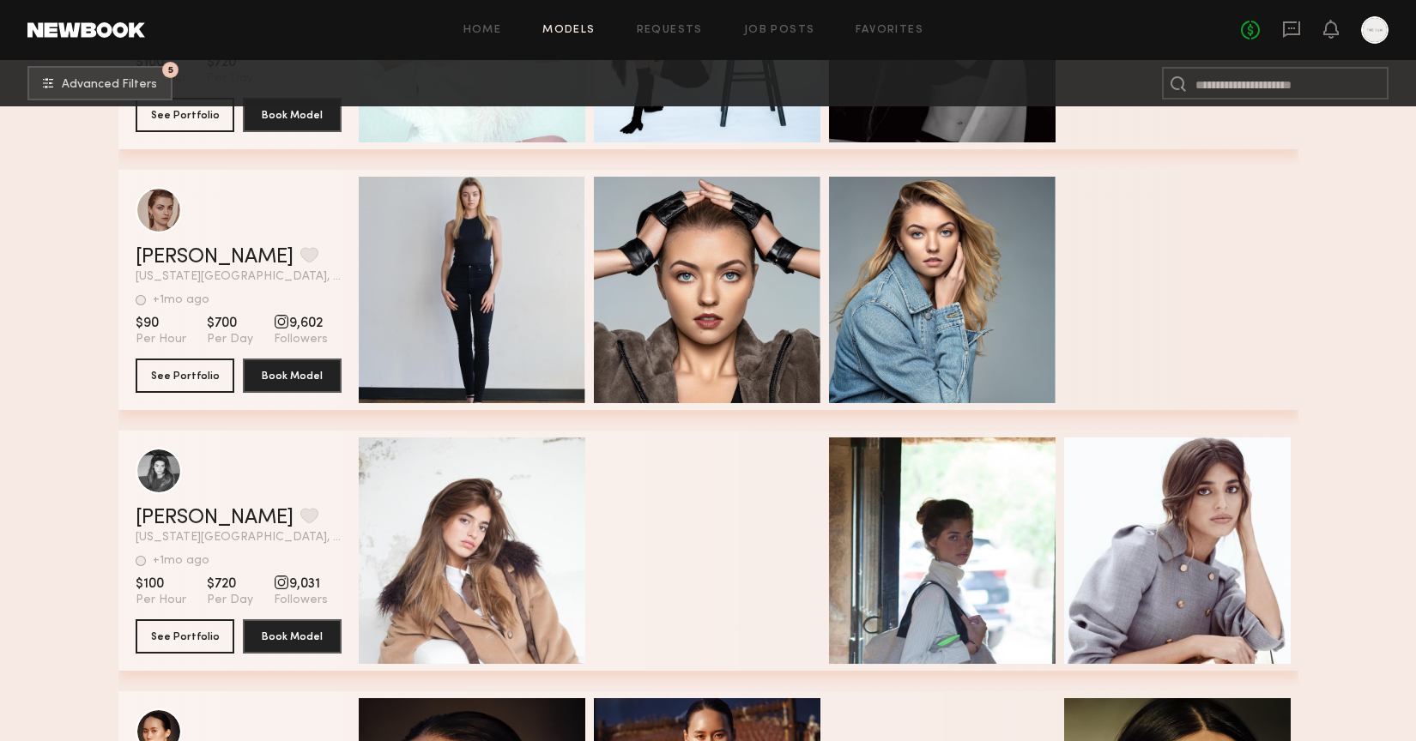
scroll to position [19698, 0]
